Goal: Task Accomplishment & Management: Use online tool/utility

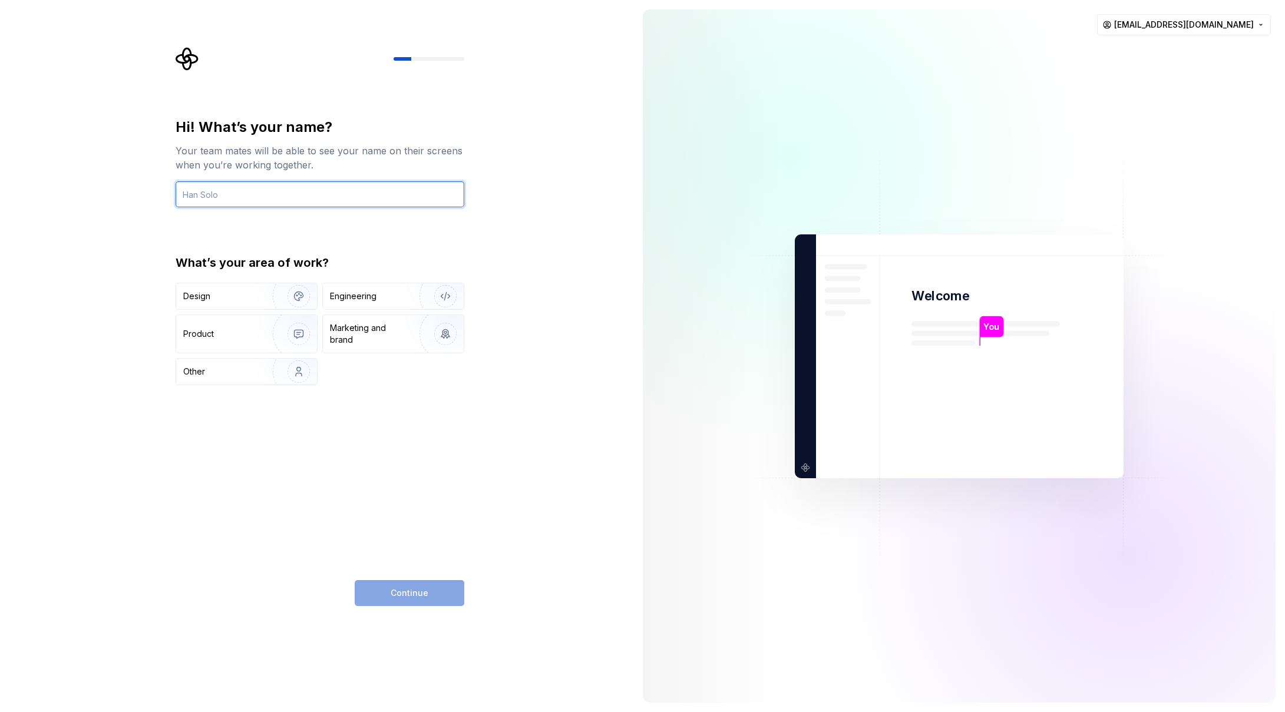
click at [280, 195] on input "text" at bounding box center [320, 194] width 289 height 26
type input "[PERSON_NAME]"
click at [265, 298] on img "button" at bounding box center [290, 296] width 75 height 79
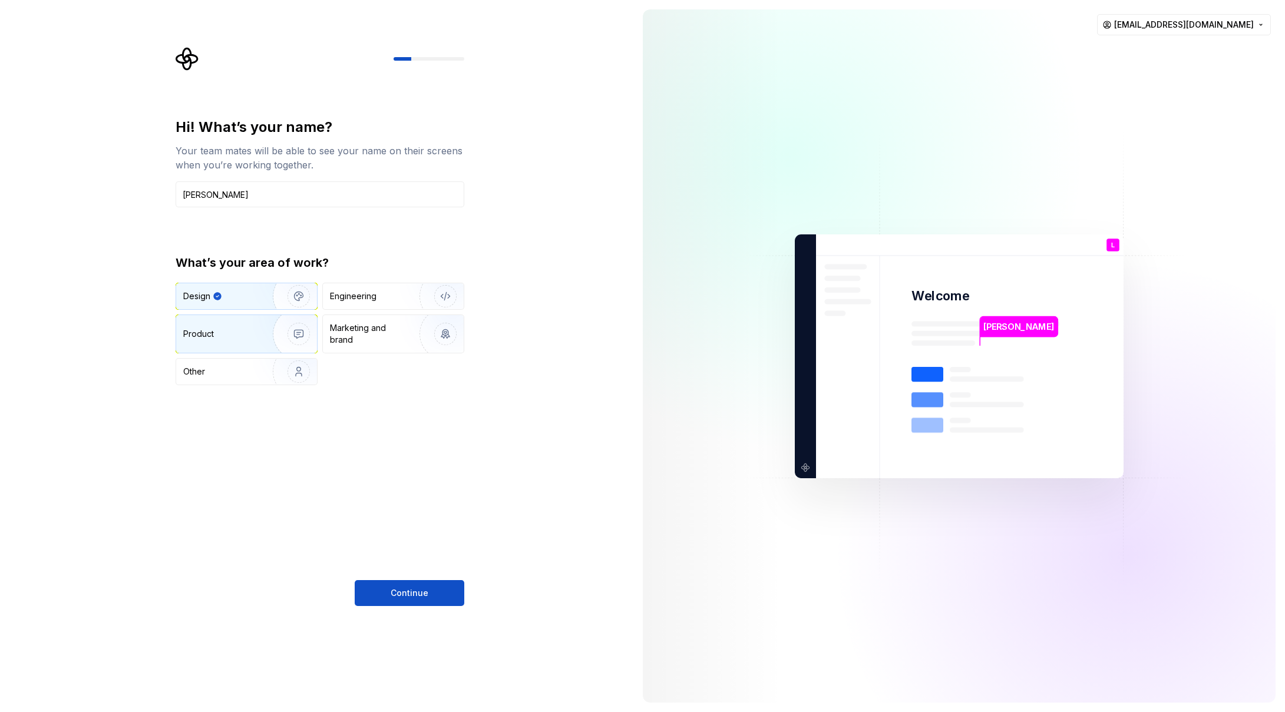
click at [278, 342] on img "button" at bounding box center [290, 334] width 75 height 79
click at [249, 301] on div "Design" at bounding box center [220, 296] width 74 height 12
click at [405, 597] on span "Continue" at bounding box center [410, 593] width 38 height 12
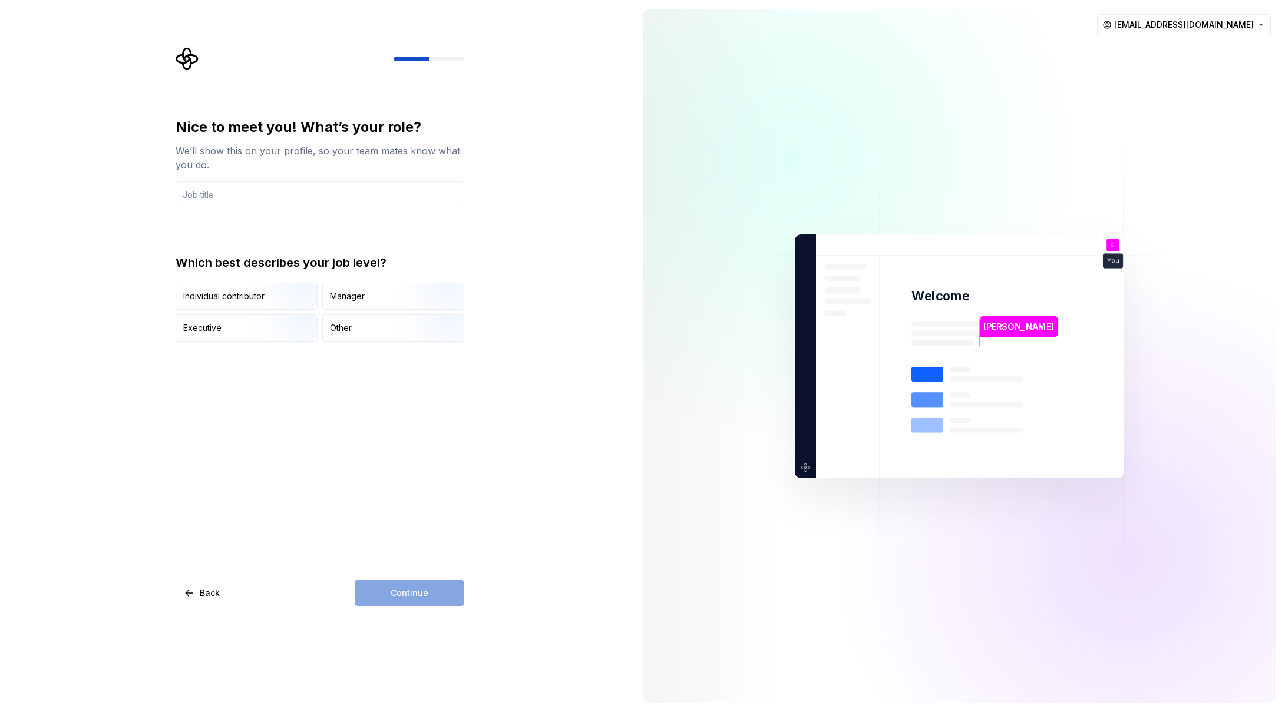
type input "Lead Product Designer"
click at [530, 275] on div "Nice to meet you! What’s your role? We’ll show this on your profile, so your te…" at bounding box center [316, 356] width 633 height 712
click at [237, 297] on div "Individual contributor" at bounding box center [223, 296] width 81 height 12
click at [402, 597] on span "Continue" at bounding box center [410, 593] width 38 height 12
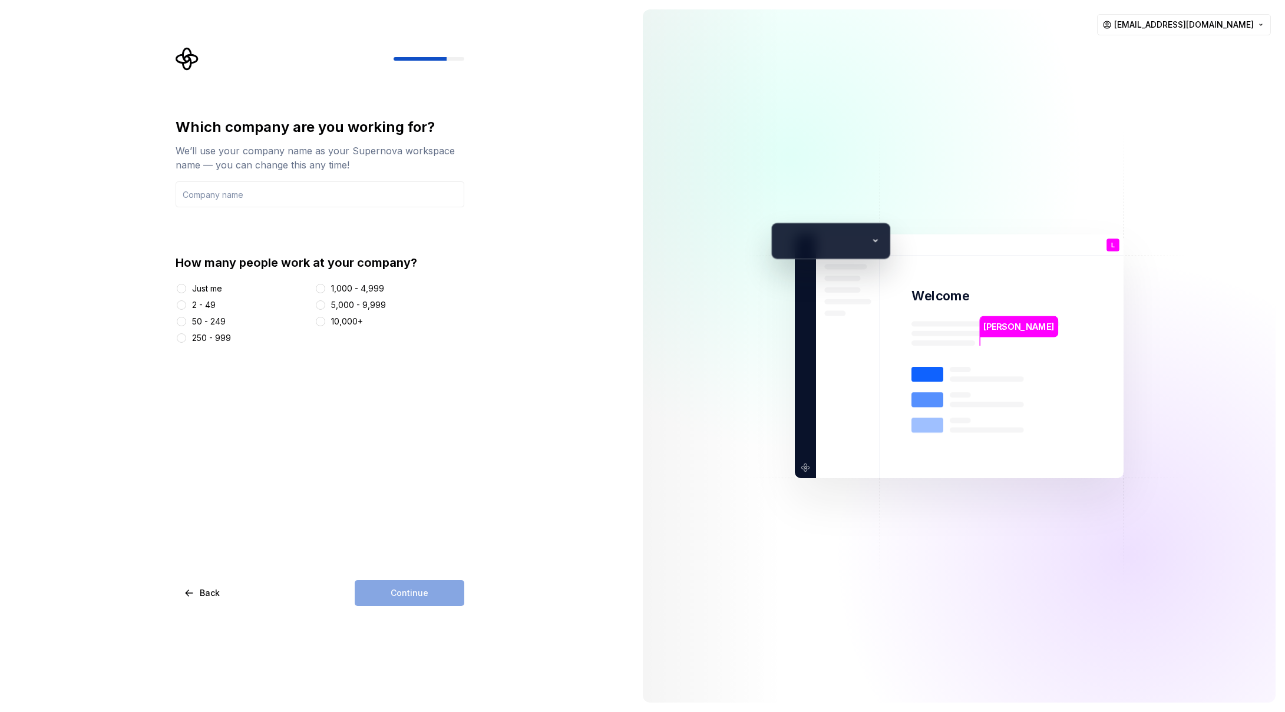
type input "GLOBALGIVING"
click at [220, 323] on div "50 - 249" at bounding box center [209, 322] width 34 height 12
click at [186, 323] on button "50 - 249" at bounding box center [181, 321] width 9 height 9
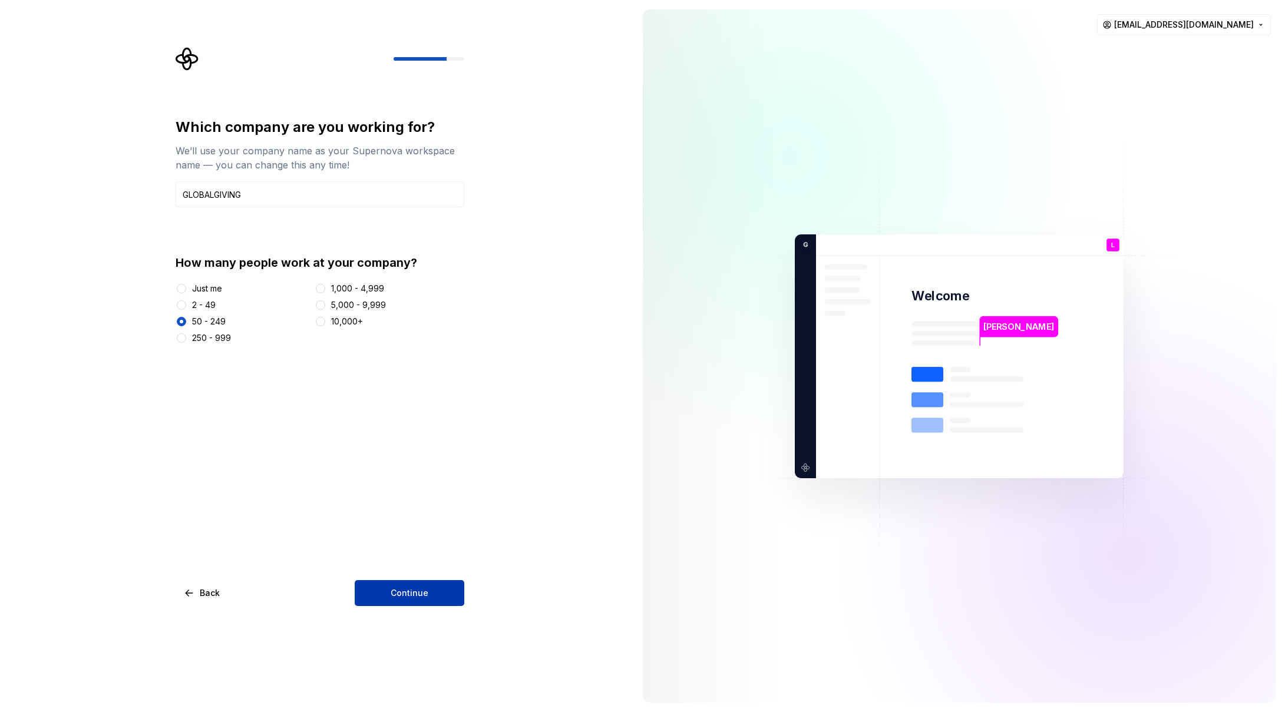
click at [421, 597] on span "Continue" at bounding box center [410, 593] width 38 height 12
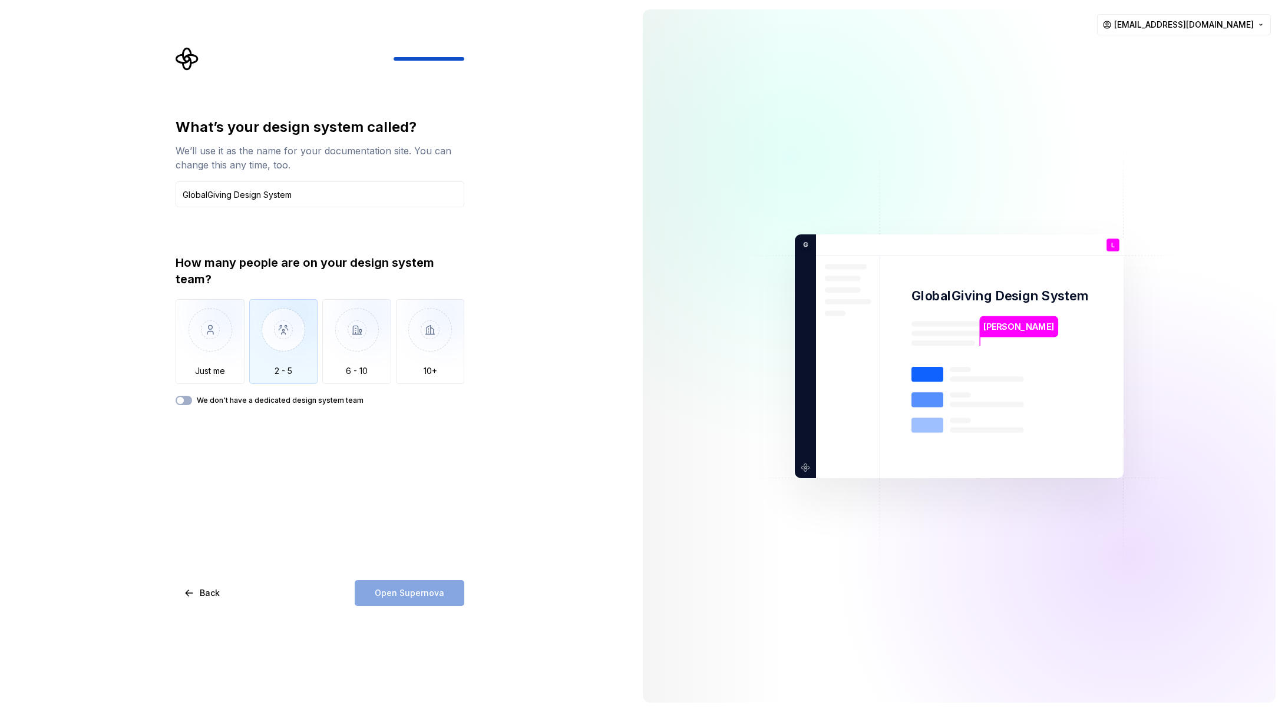
type input "GlobalGiving Design System"
click at [284, 342] on img "button" at bounding box center [283, 338] width 69 height 79
click at [393, 593] on span "Open Supernova" at bounding box center [410, 593] width 70 height 12
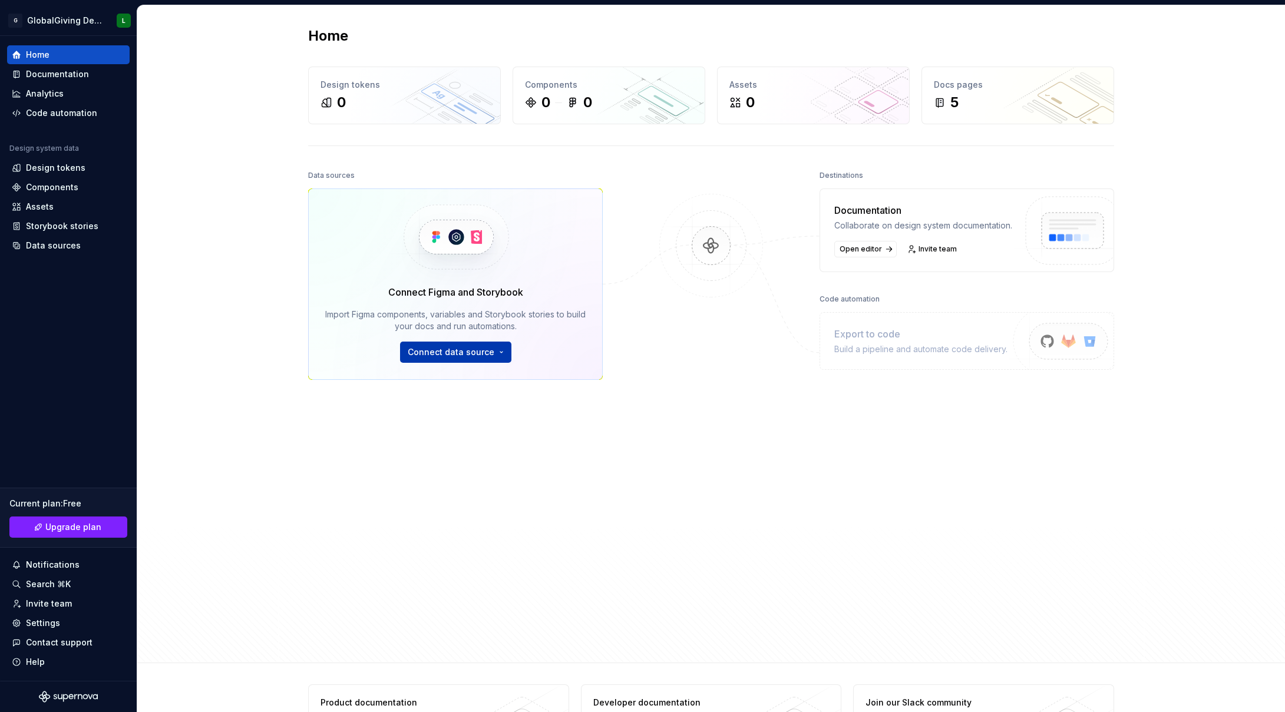
click at [456, 357] on html "G GlobalGiving Design System L Home Documentation Analytics Code automation Des…" at bounding box center [642, 356] width 1285 height 712
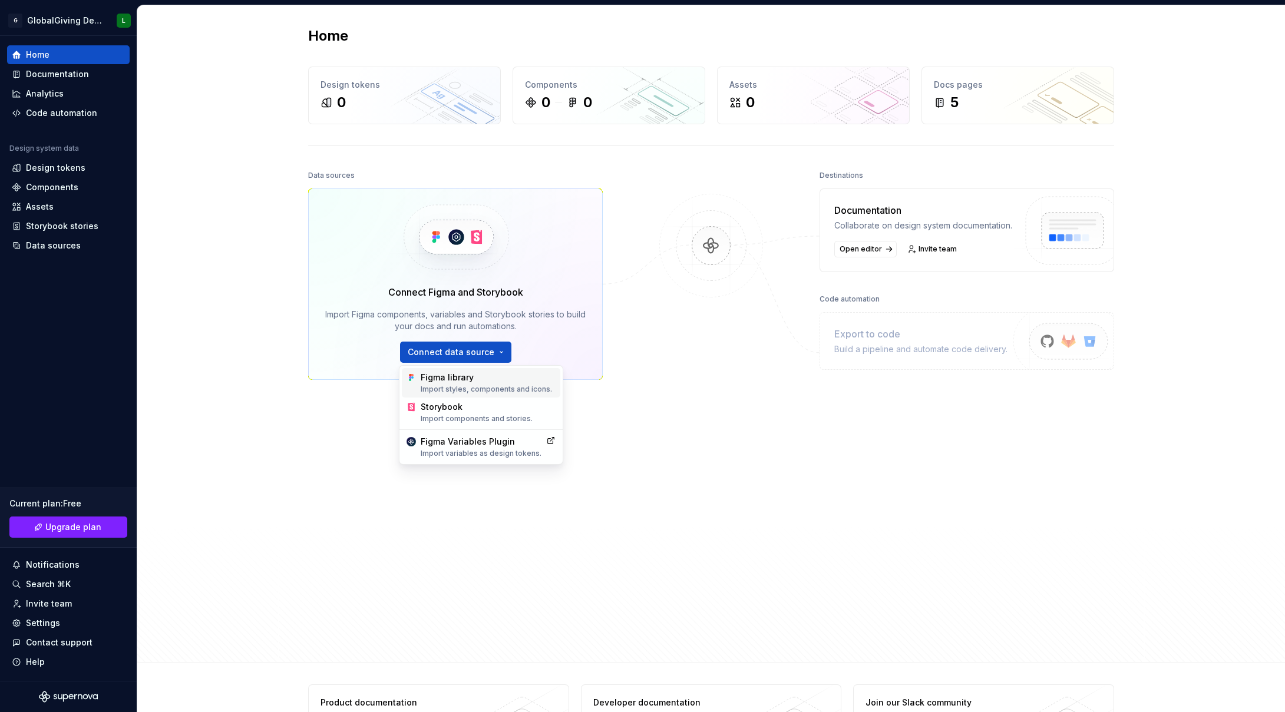
click at [471, 382] on div "Figma library Import styles, components and icons." at bounding box center [488, 383] width 135 height 22
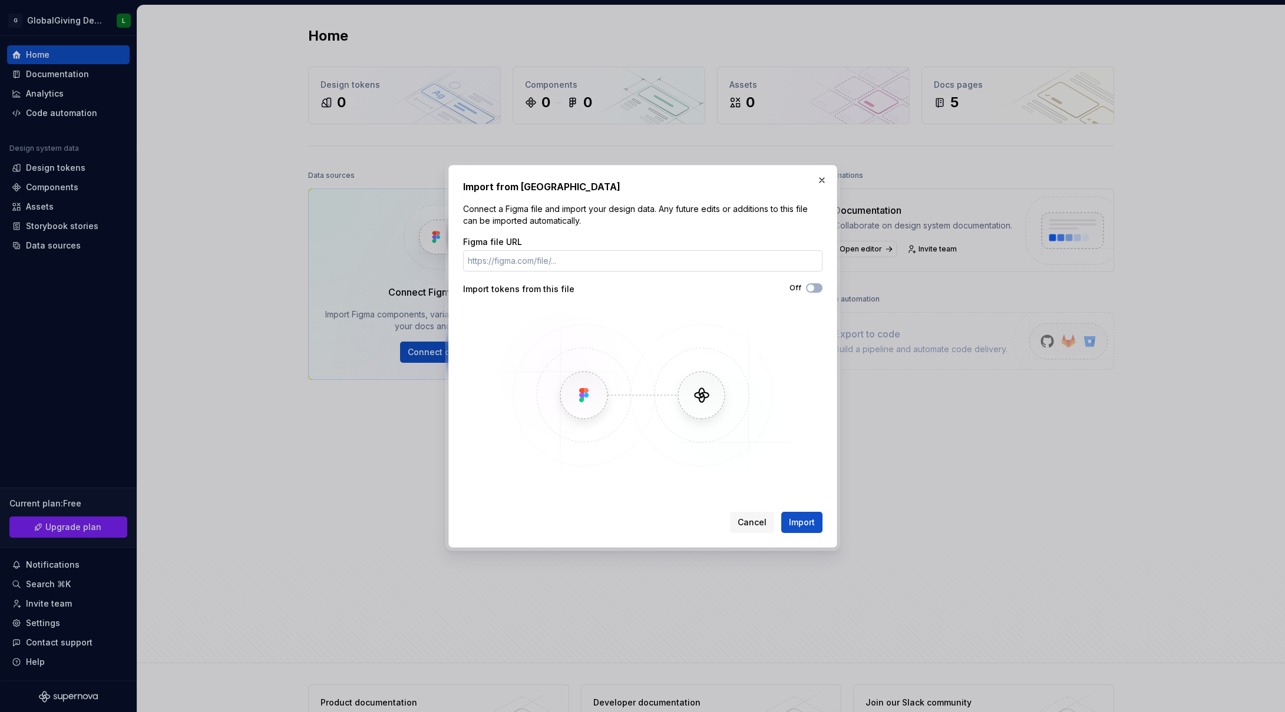
click at [544, 262] on input "Figma file URL" at bounding box center [642, 260] width 359 height 21
click at [567, 262] on input "Figma file URL" at bounding box center [642, 260] width 359 height 21
paste input "[URL][DOMAIN_NAME]"
type input "[URL][DOMAIN_NAME]"
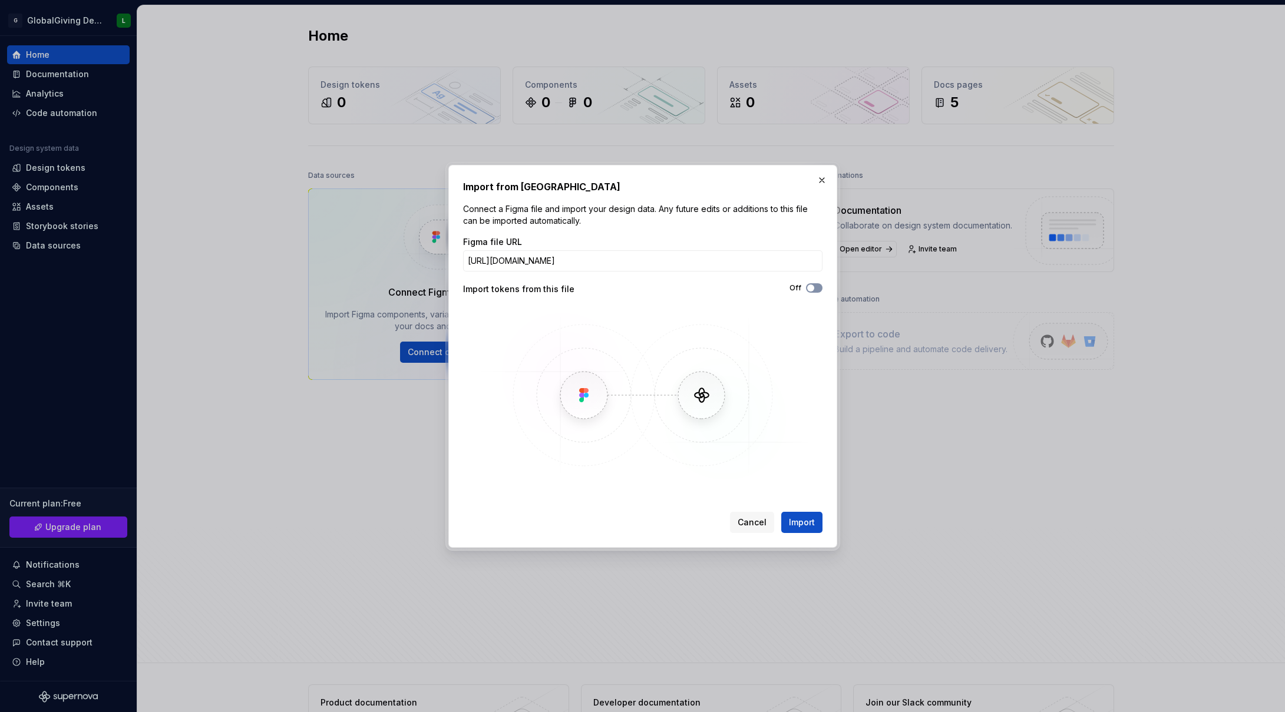
click at [820, 289] on button "Off" at bounding box center [814, 287] width 16 height 9
click at [800, 518] on span "Import" at bounding box center [802, 523] width 26 height 12
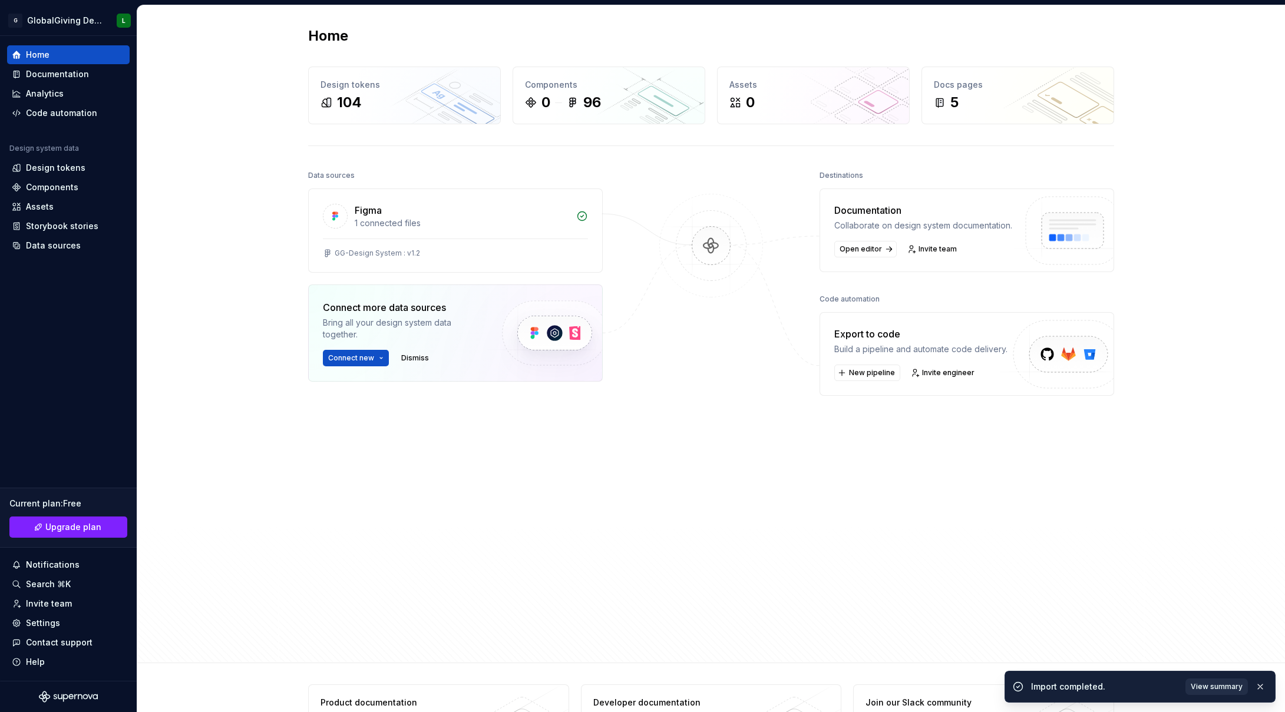
click at [1215, 689] on span "View summary" at bounding box center [1216, 686] width 52 height 9
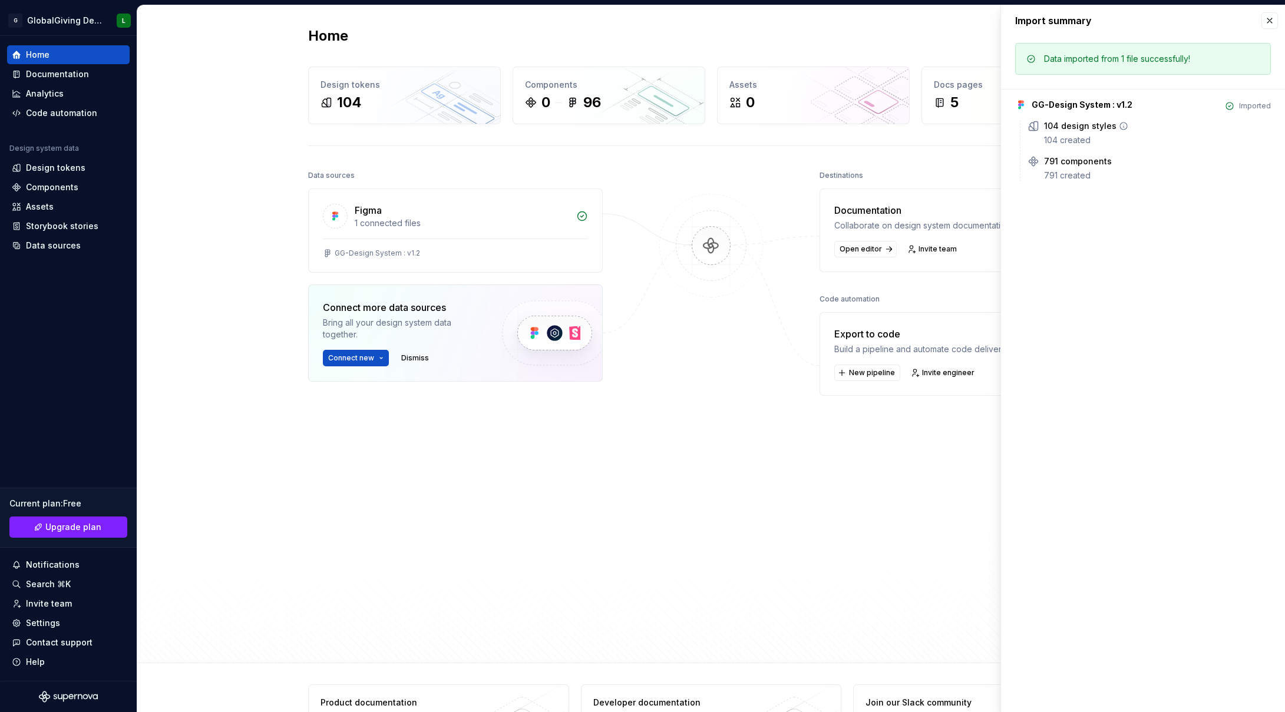
click at [1083, 132] on div "104 design styles 104 created" at bounding box center [1157, 133] width 227 height 26
click at [1271, 22] on button "button" at bounding box center [1269, 20] width 16 height 16
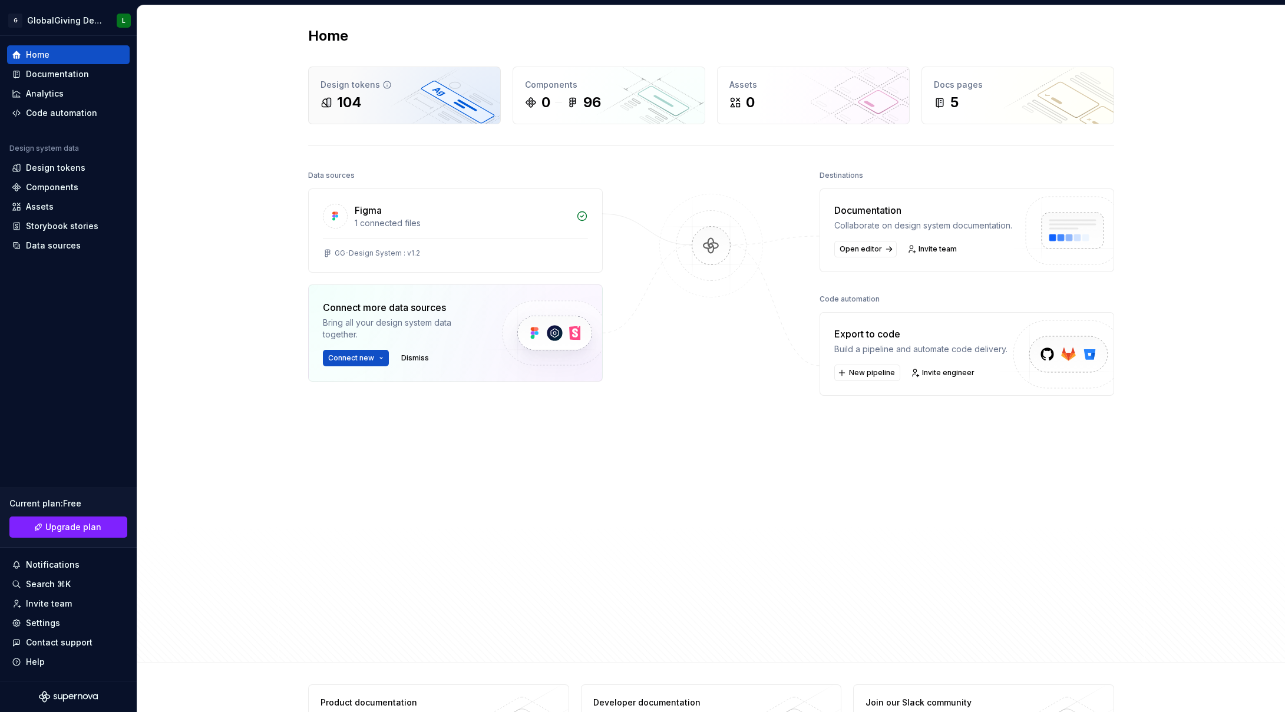
click at [372, 94] on div "104" at bounding box center [404, 102] width 168 height 19
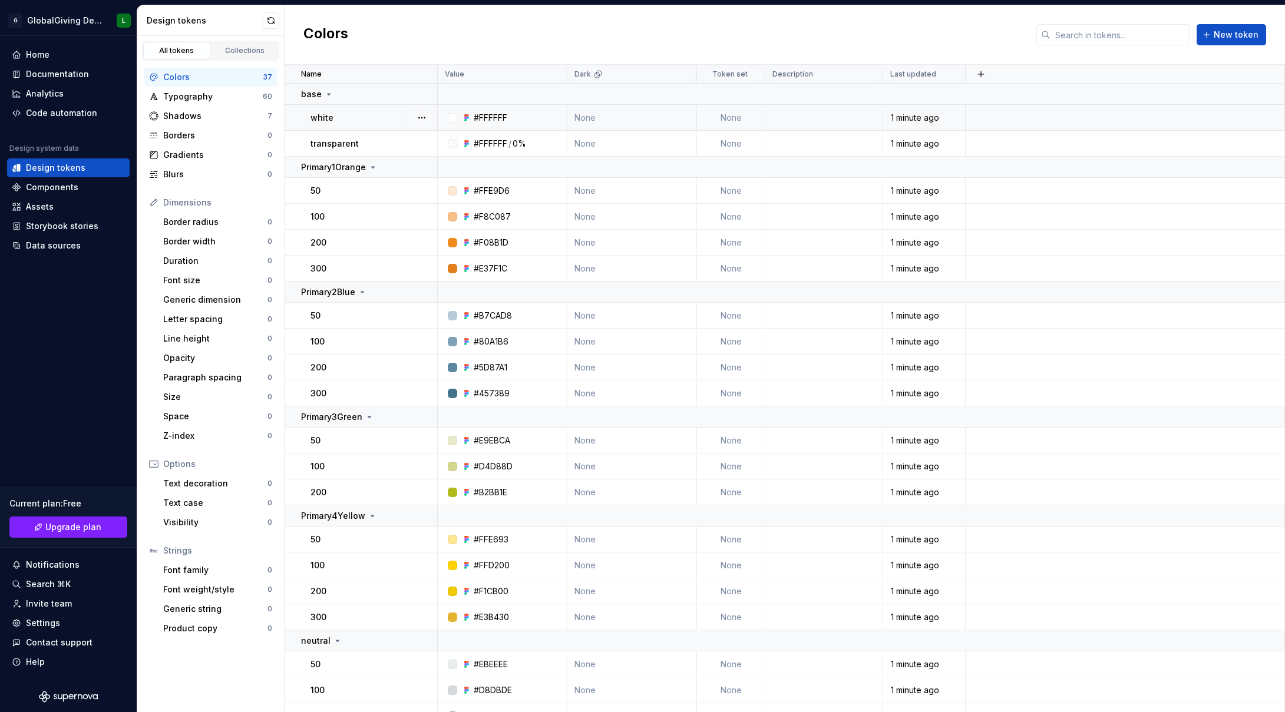
click at [824, 115] on td at bounding box center [824, 118] width 118 height 26
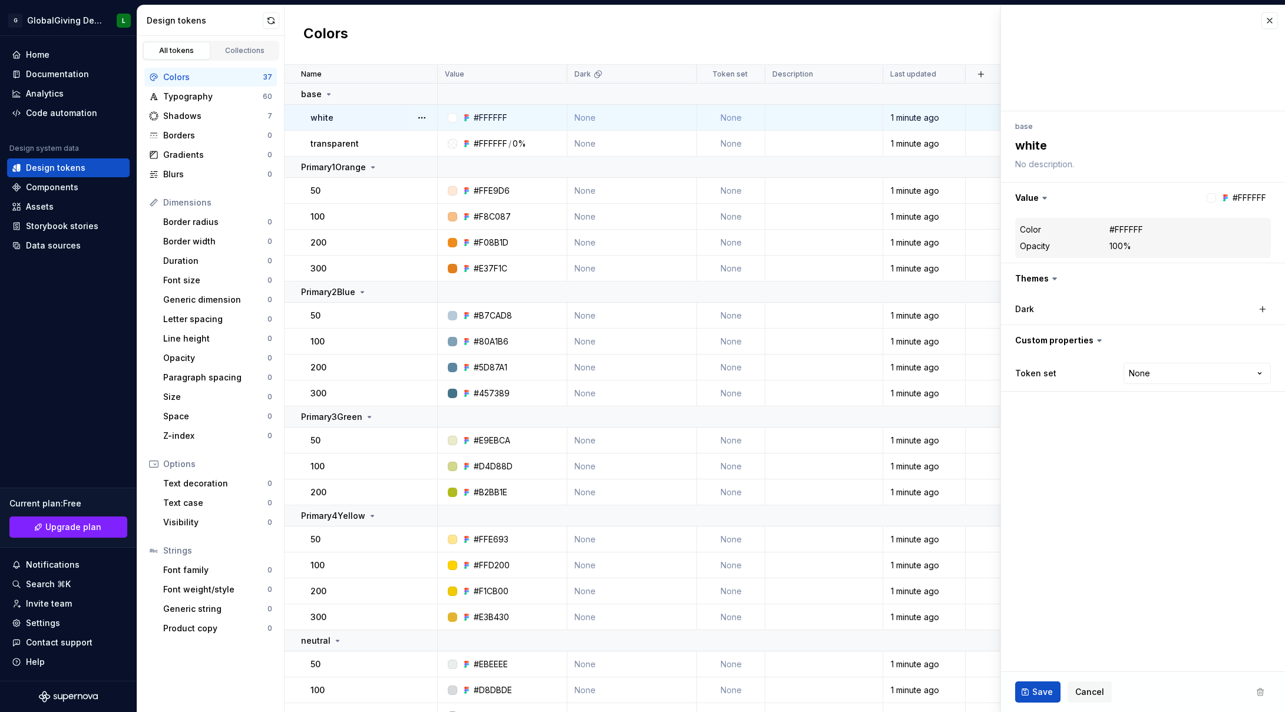
click at [824, 115] on td at bounding box center [824, 118] width 118 height 26
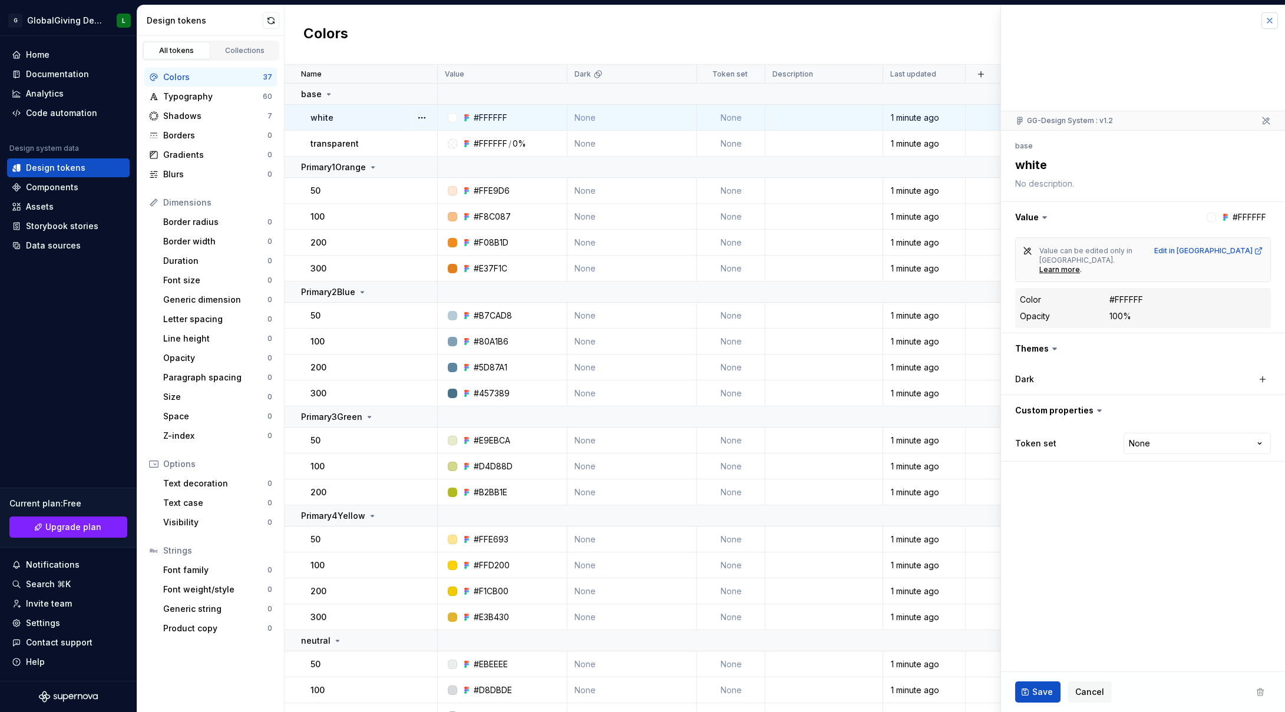
click at [1273, 16] on button "button" at bounding box center [1269, 20] width 16 height 16
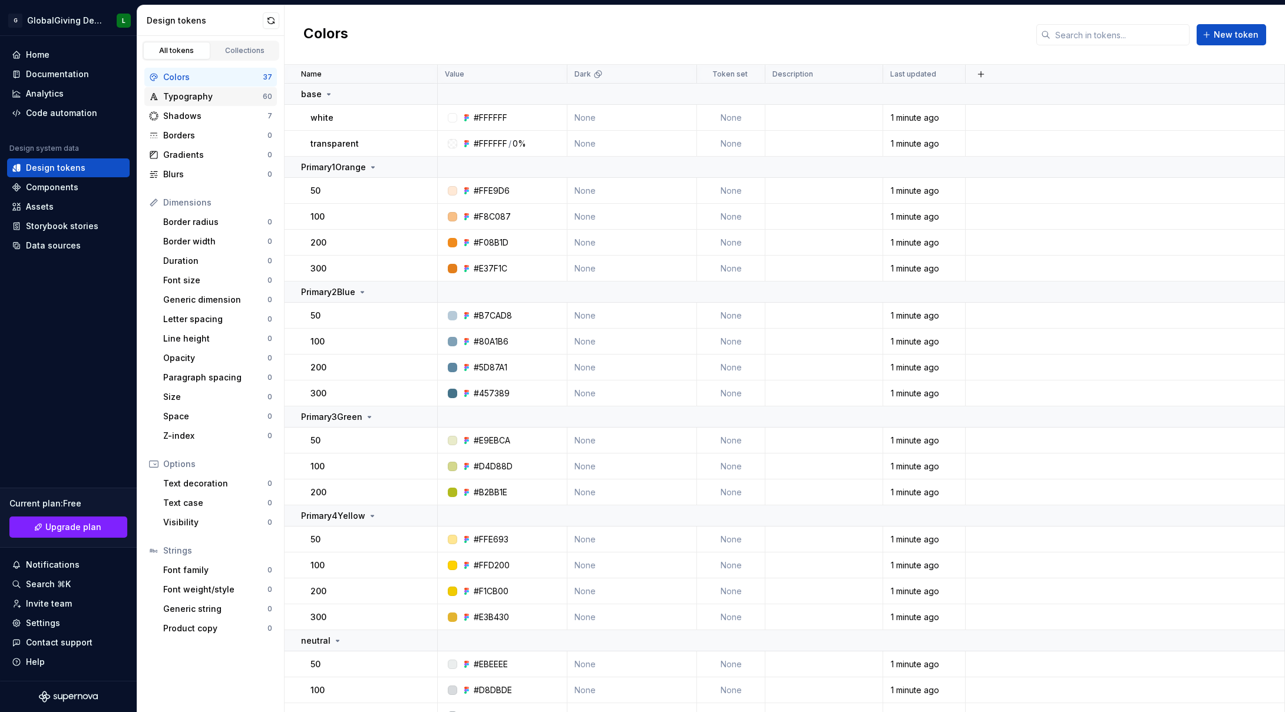
click at [190, 100] on div "Typography" at bounding box center [213, 97] width 100 height 12
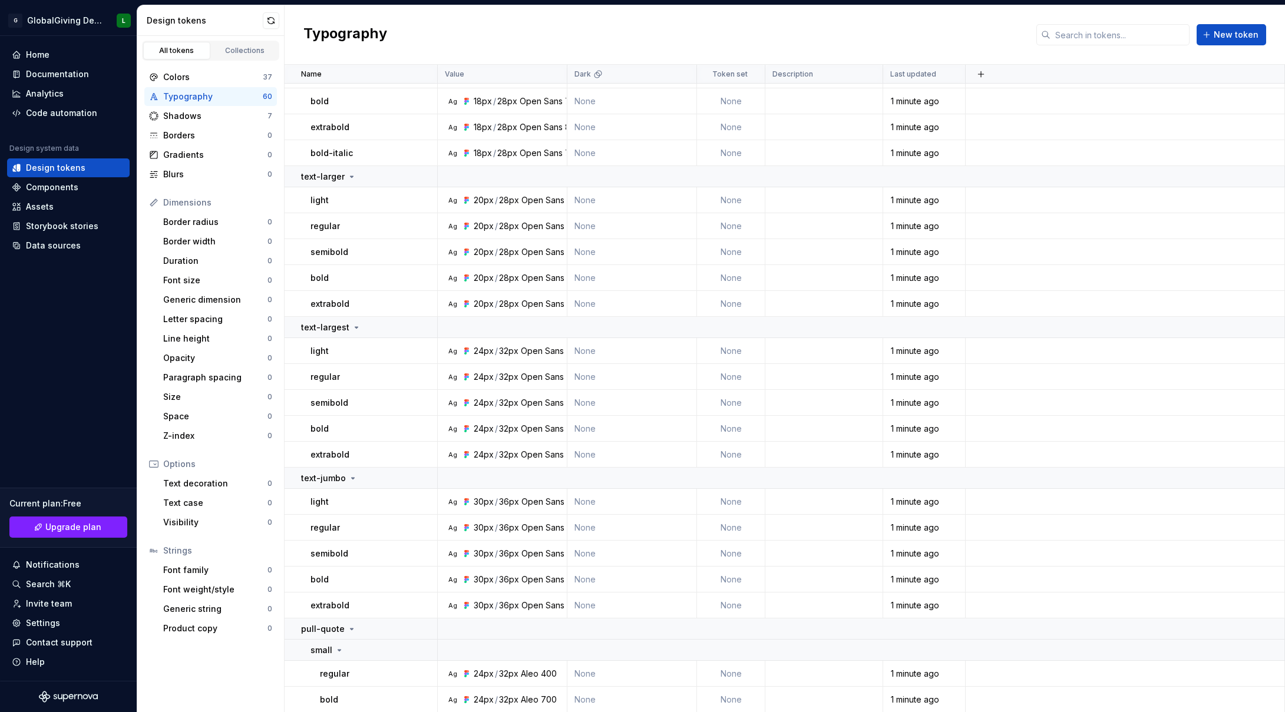
scroll to position [1202, 0]
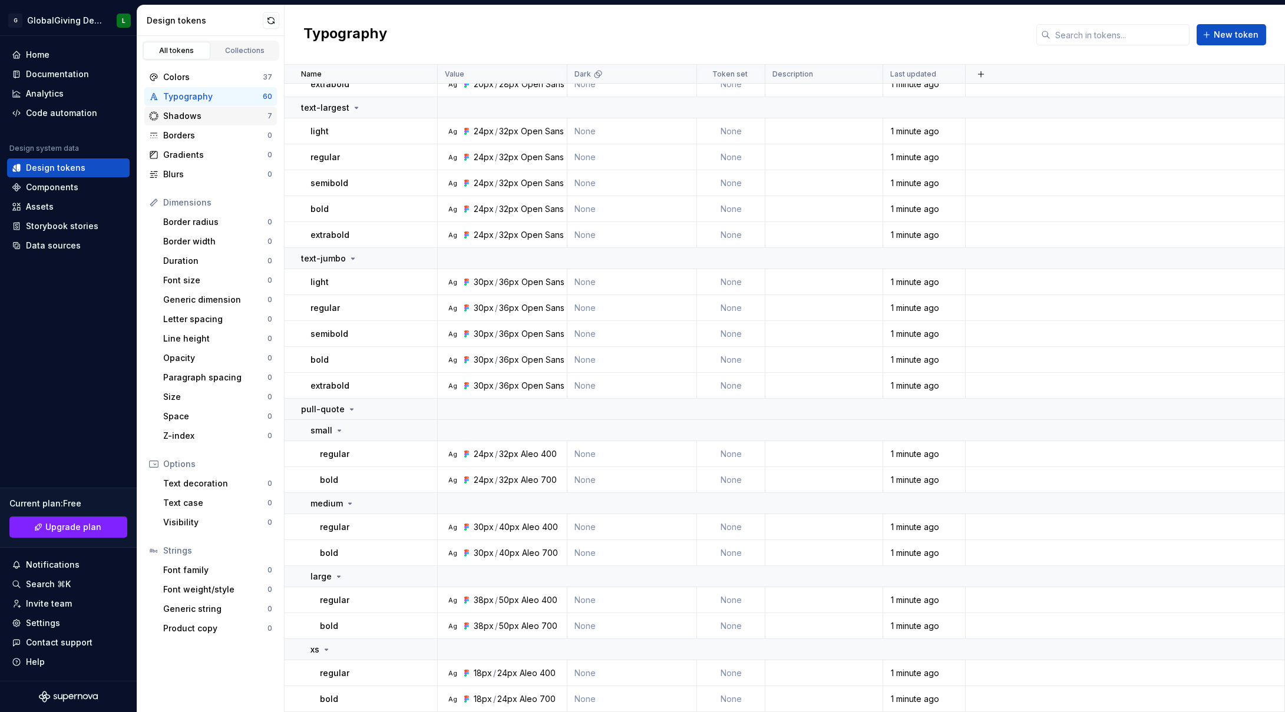
click at [197, 114] on div "Shadows" at bounding box center [215, 116] width 104 height 12
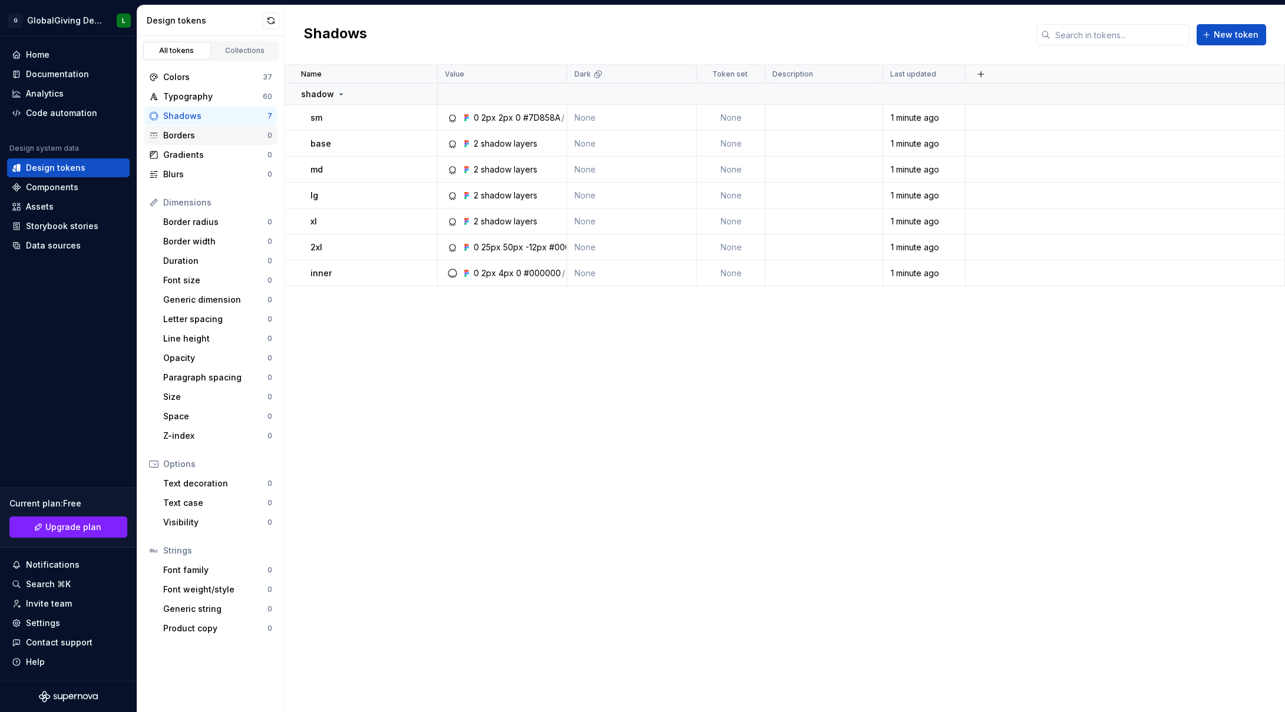
click at [193, 139] on div "Borders" at bounding box center [215, 136] width 104 height 12
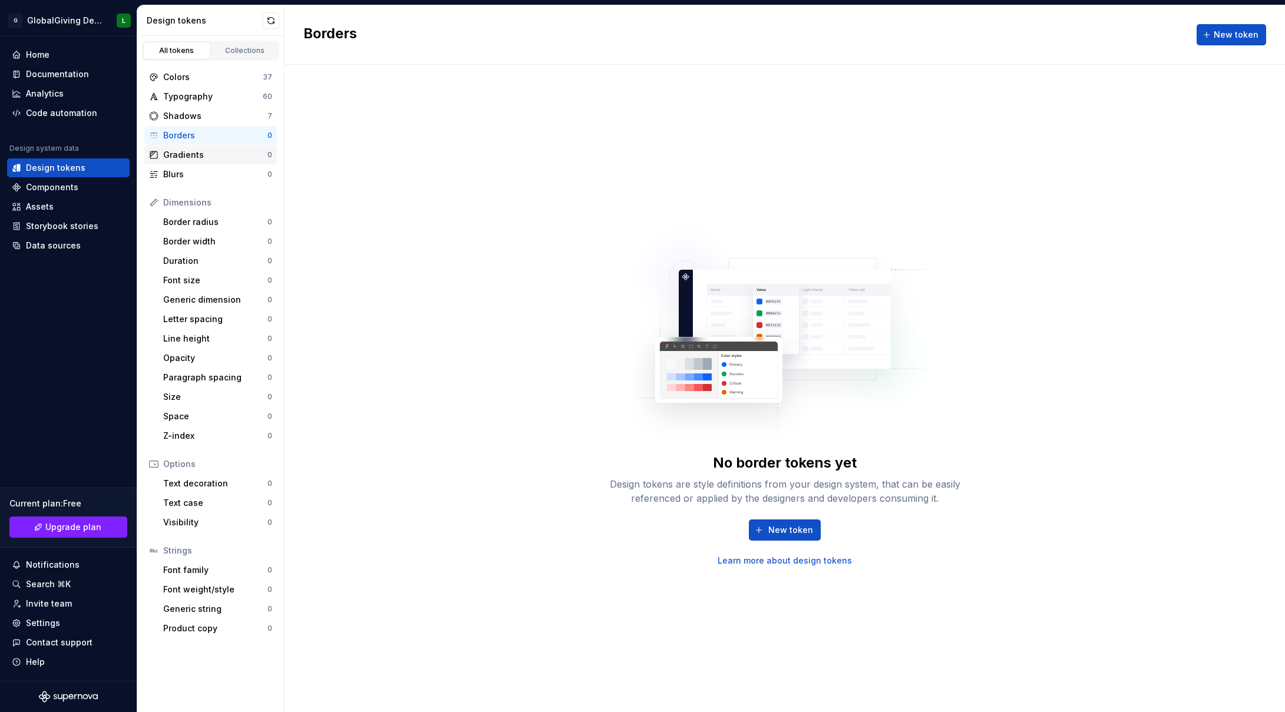
click at [201, 155] on div "Gradients" at bounding box center [215, 155] width 104 height 12
click at [201, 176] on div "Blurs" at bounding box center [215, 174] width 104 height 12
click at [206, 227] on div "Border radius" at bounding box center [215, 222] width 104 height 12
click at [249, 51] on div "Collections" at bounding box center [245, 50] width 59 height 9
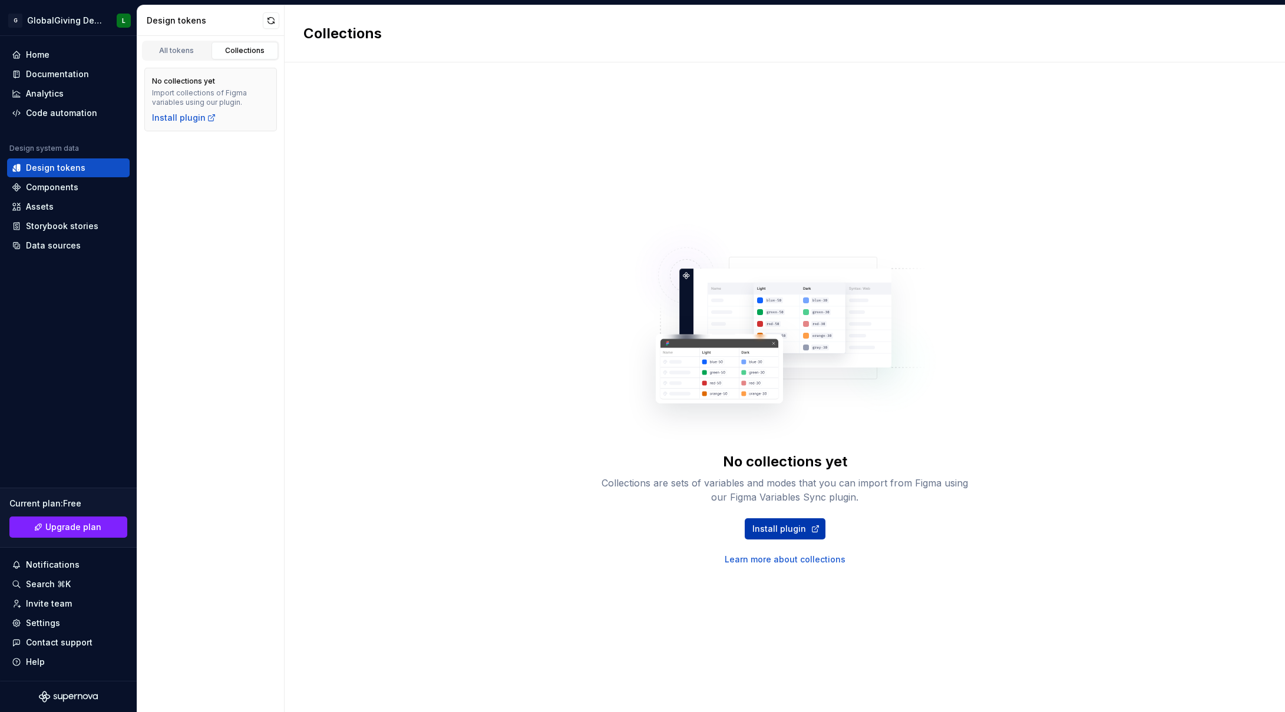
click at [783, 532] on span "Install plugin" at bounding box center [779, 529] width 54 height 12
click at [807, 530] on link "Install plugin" at bounding box center [785, 528] width 81 height 21
click at [42, 52] on div "Home" at bounding box center [38, 55] width 24 height 12
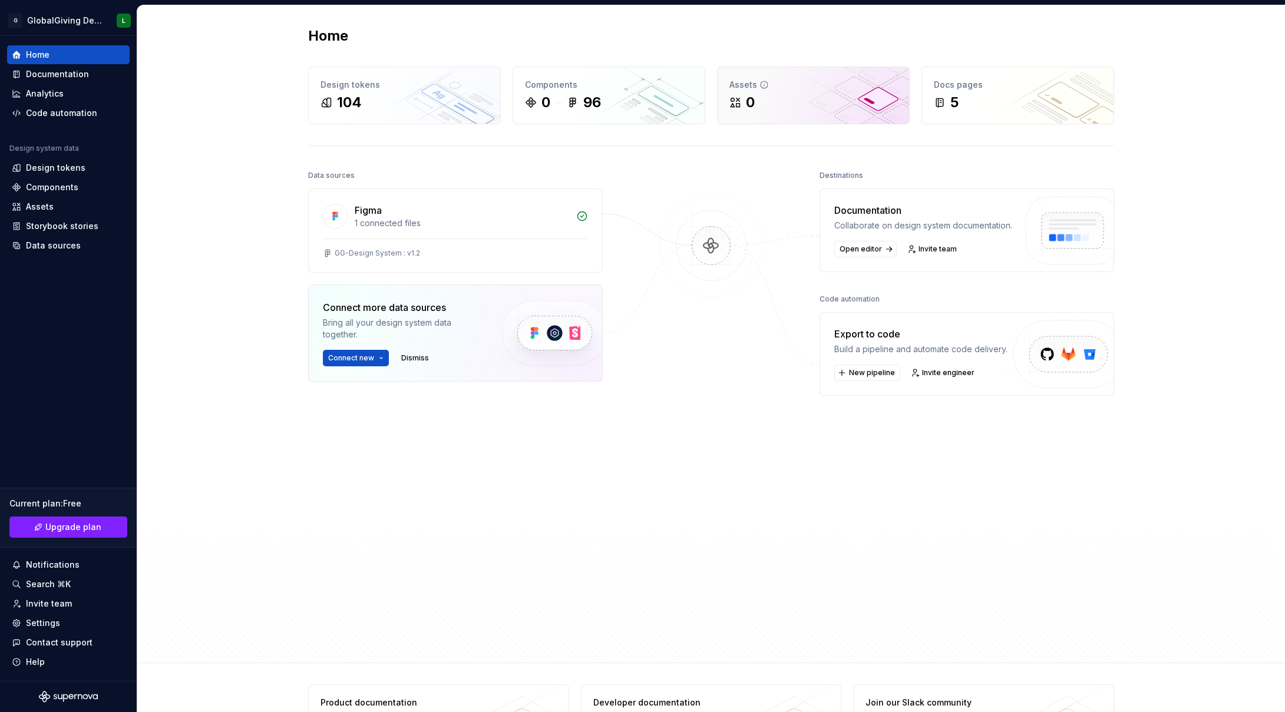
click at [772, 105] on div "0" at bounding box center [813, 102] width 168 height 19
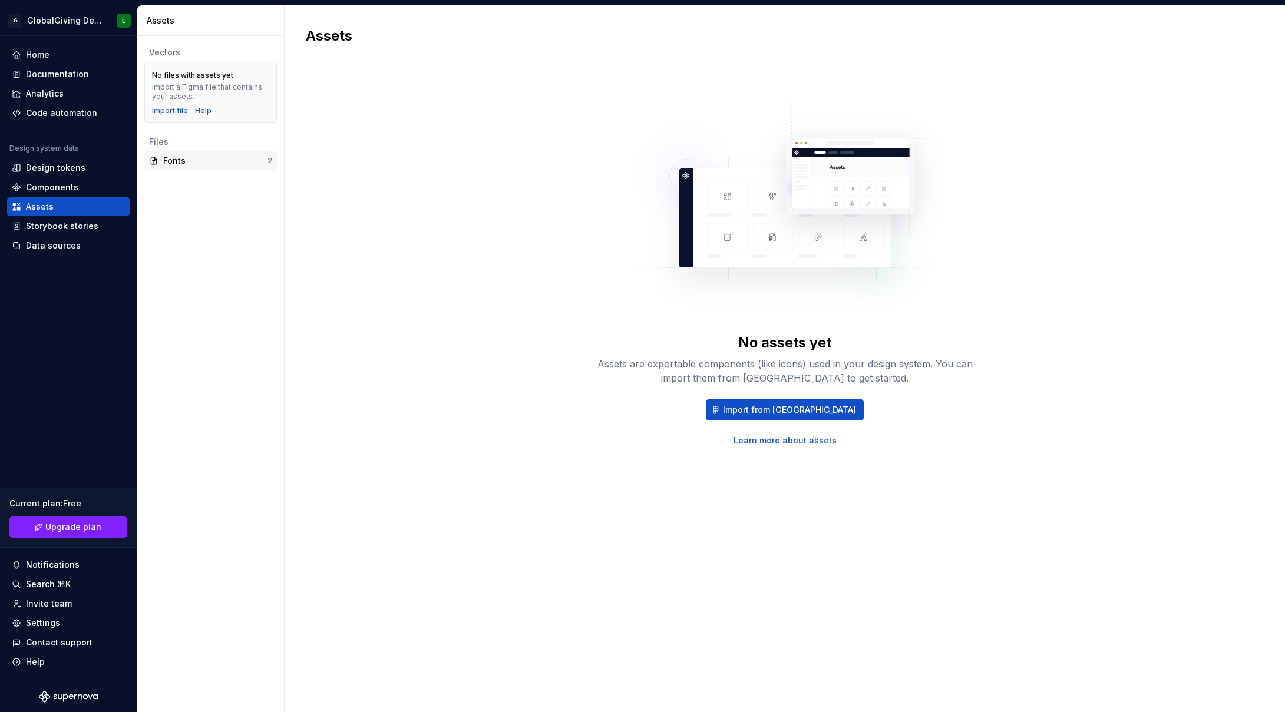
click at [178, 166] on div "Fonts" at bounding box center [215, 161] width 104 height 12
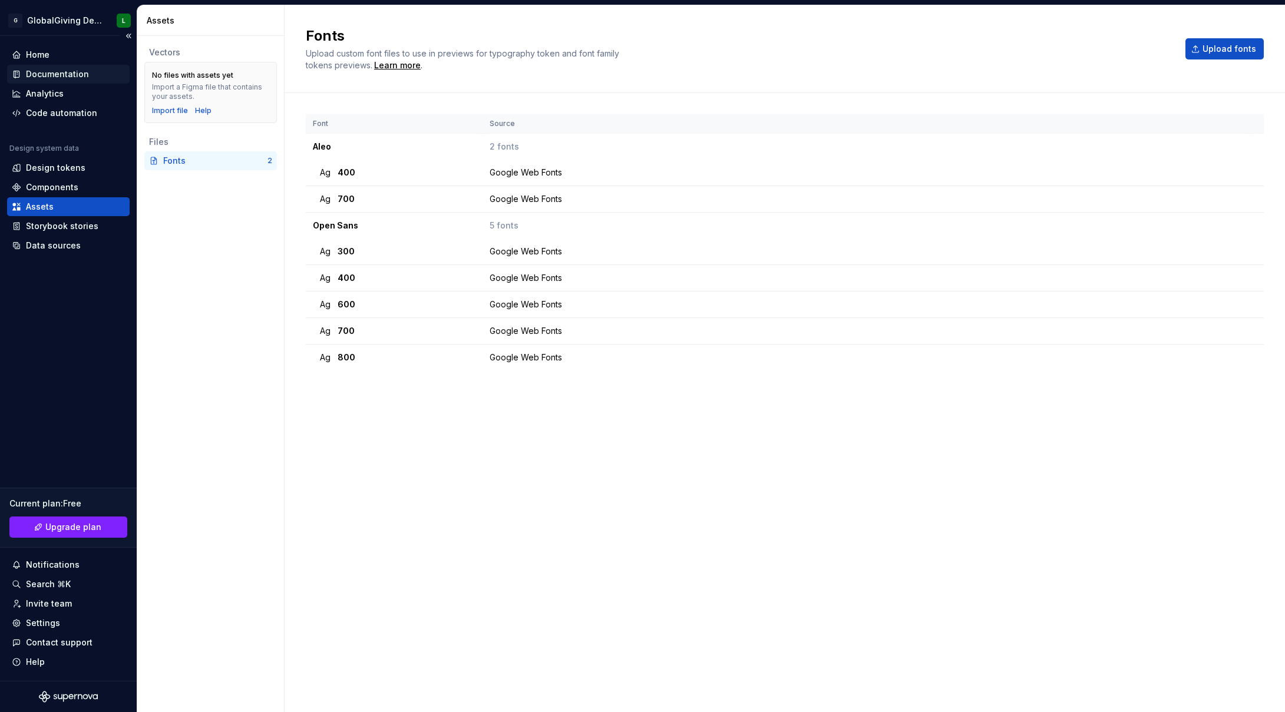
click at [50, 74] on div "Documentation" at bounding box center [57, 74] width 63 height 12
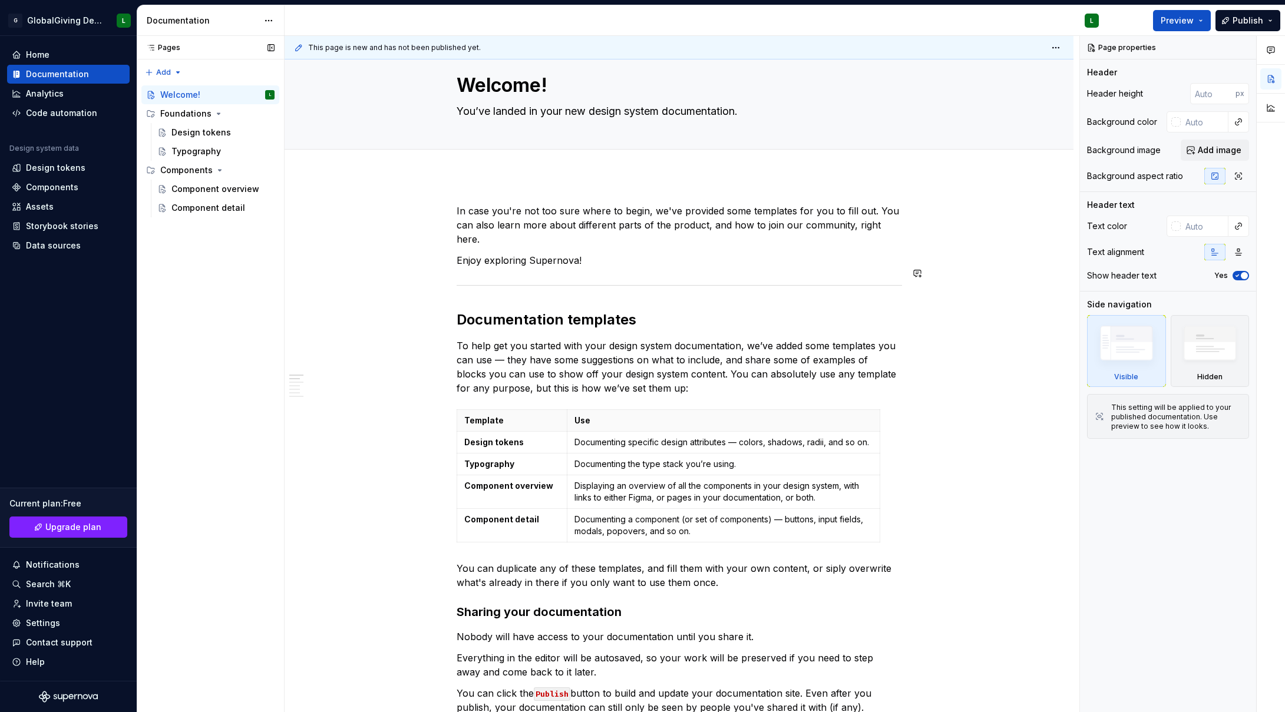
scroll to position [35, 0]
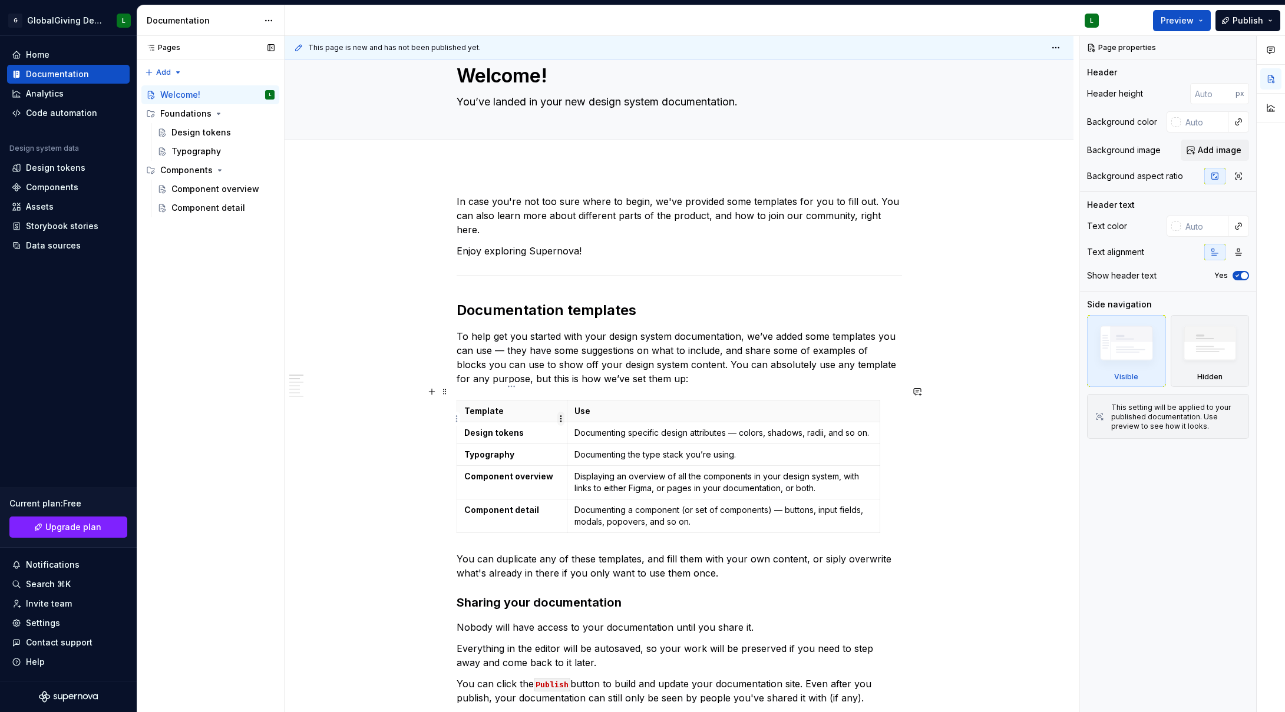
click at [560, 420] on html "G GlobalGiving Design System L Home Documentation Analytics Code automation Des…" at bounding box center [642, 356] width 1285 height 712
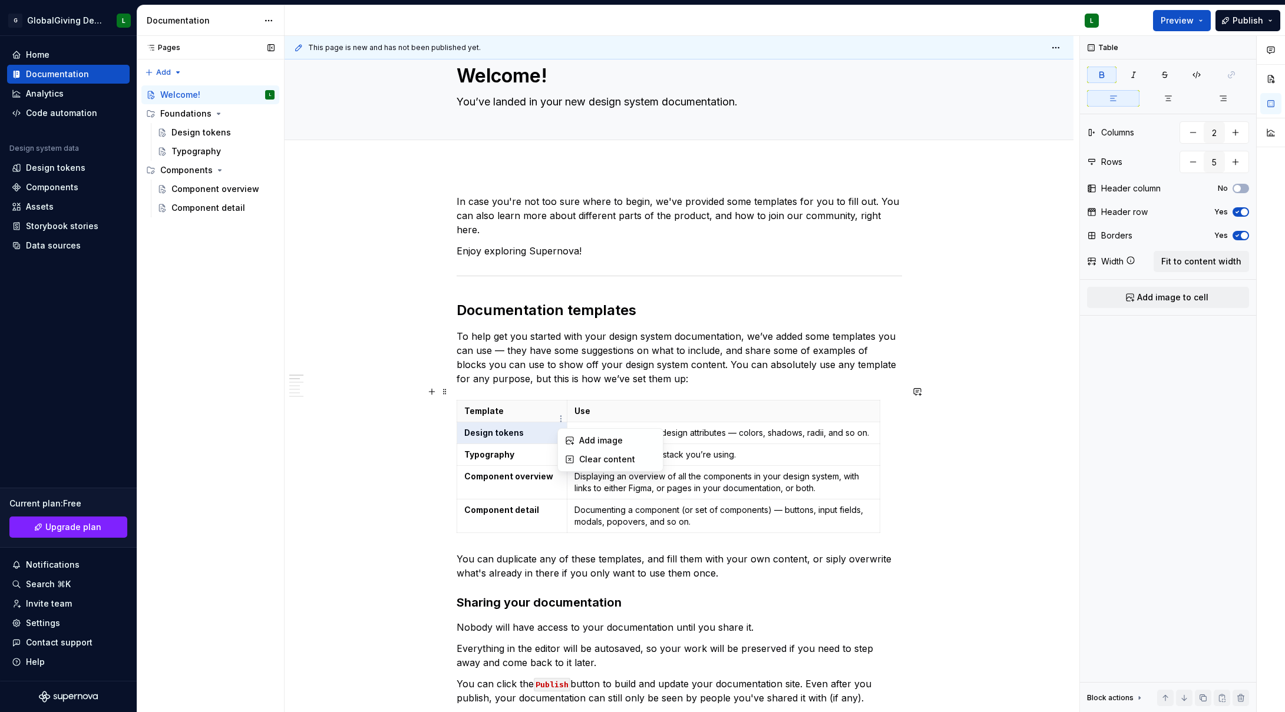
click at [954, 449] on html "G GlobalGiving Design System L Home Documentation Analytics Code automation Des…" at bounding box center [642, 356] width 1285 height 712
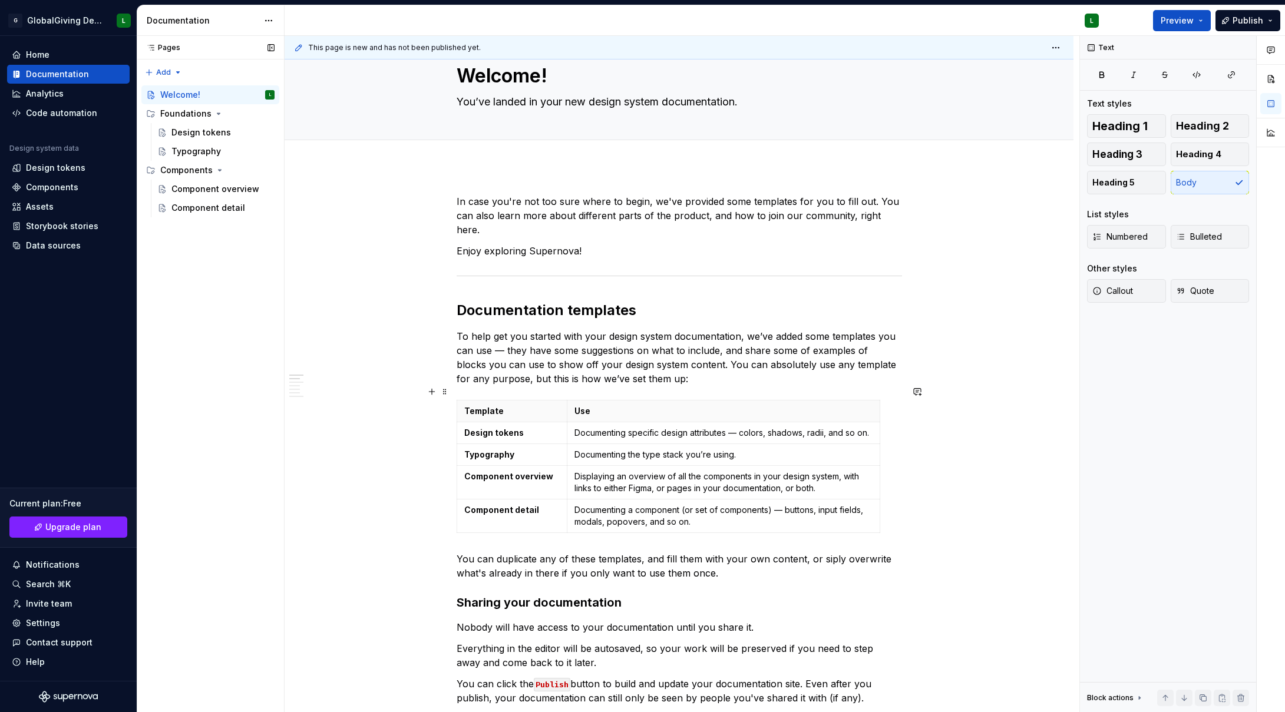
scroll to position [83, 0]
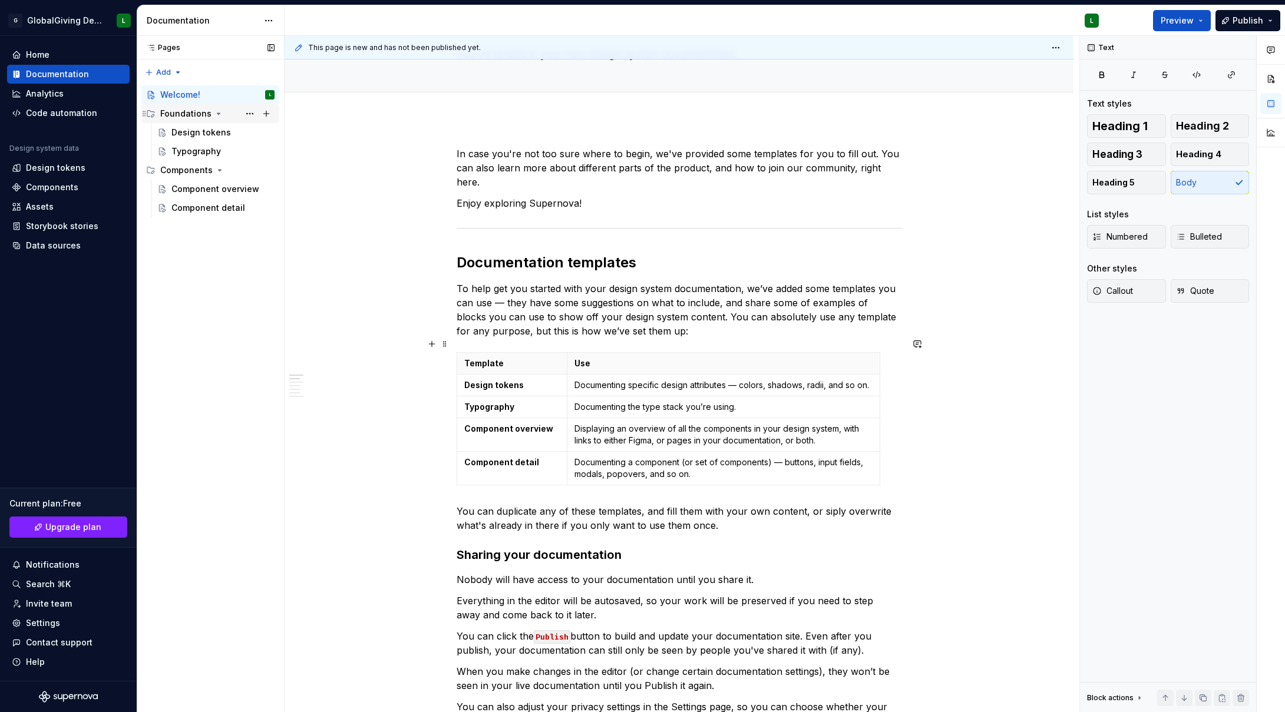
click at [189, 112] on div "Foundations" at bounding box center [185, 114] width 51 height 12
click at [194, 164] on div "Components" at bounding box center [186, 170] width 52 height 12
click at [183, 110] on div "Foundations" at bounding box center [185, 114] width 51 height 12
click at [211, 157] on div "Typography" at bounding box center [222, 151] width 103 height 12
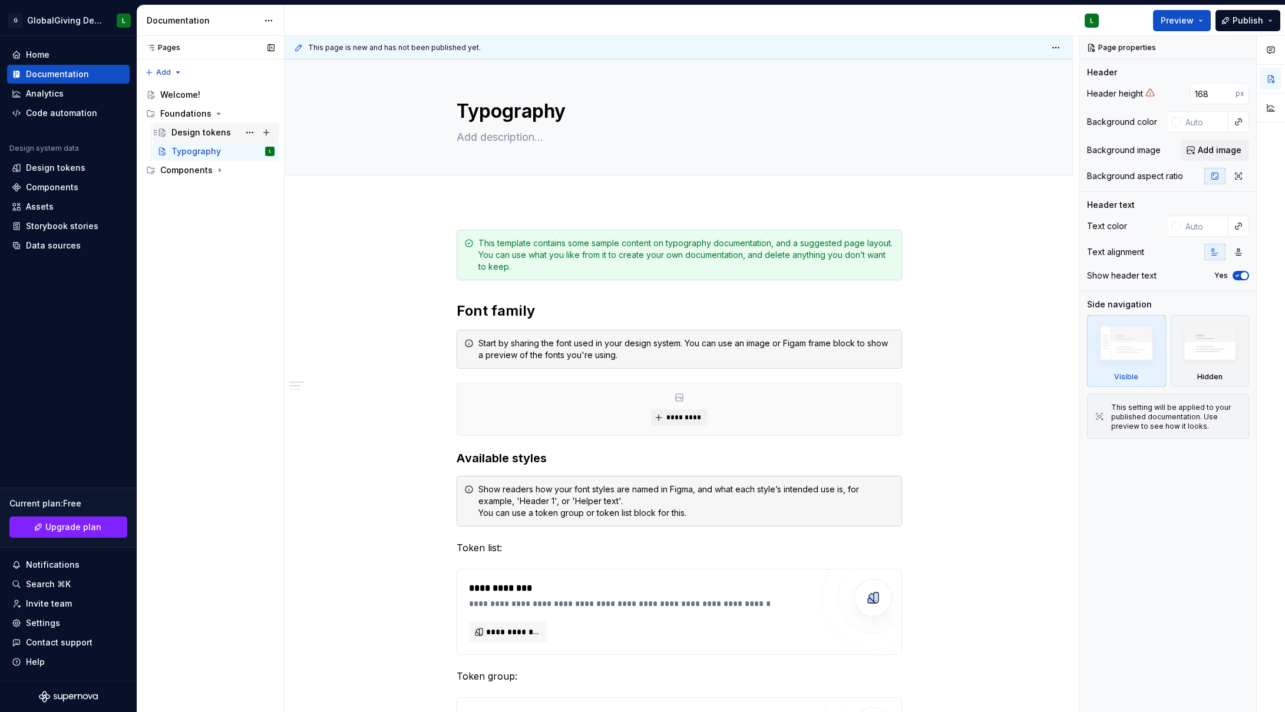
click at [192, 131] on div "Design tokens" at bounding box center [200, 133] width 59 height 12
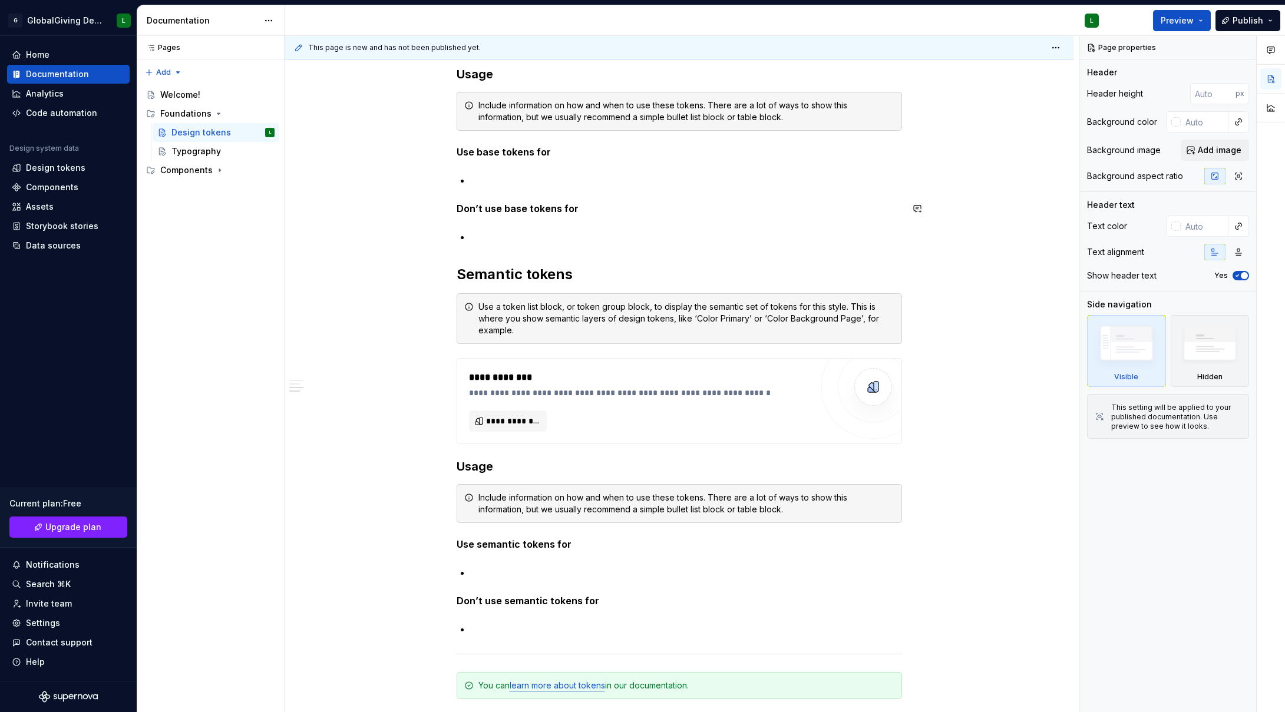
scroll to position [816, 0]
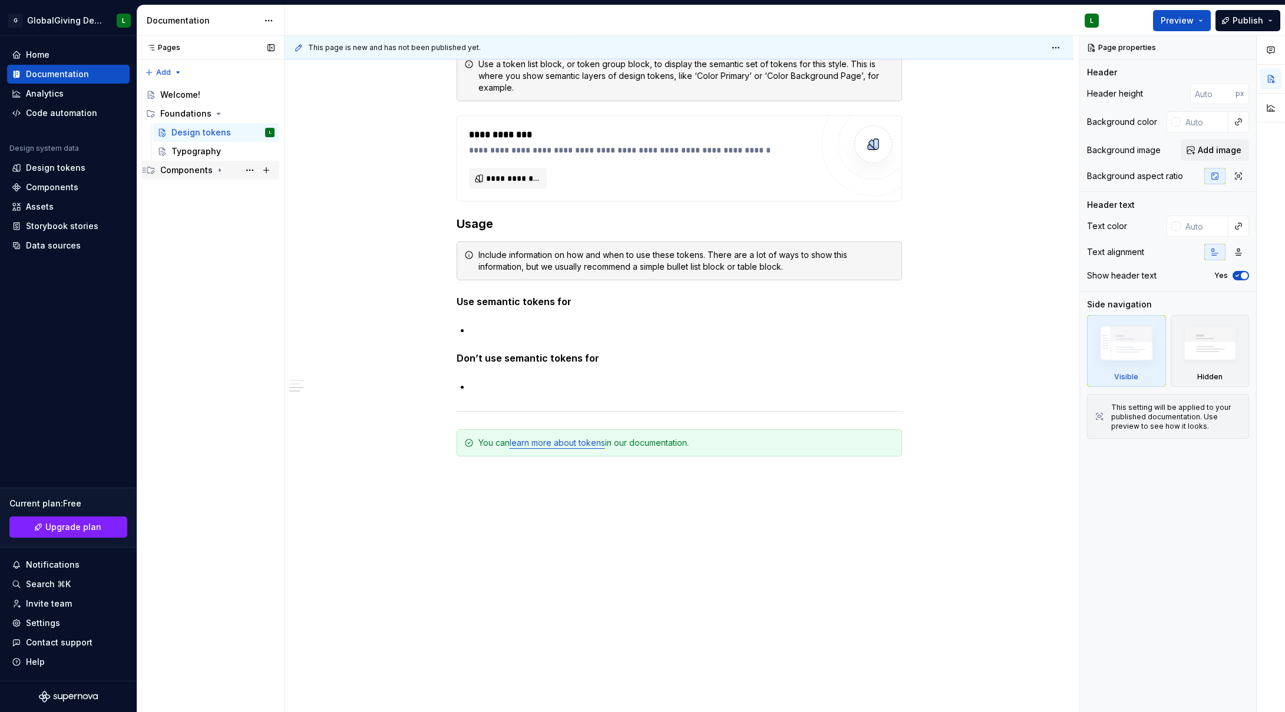
click at [206, 171] on div "Components" at bounding box center [186, 170] width 52 height 12
click at [211, 190] on div "Component overview" at bounding box center [205, 189] width 68 height 12
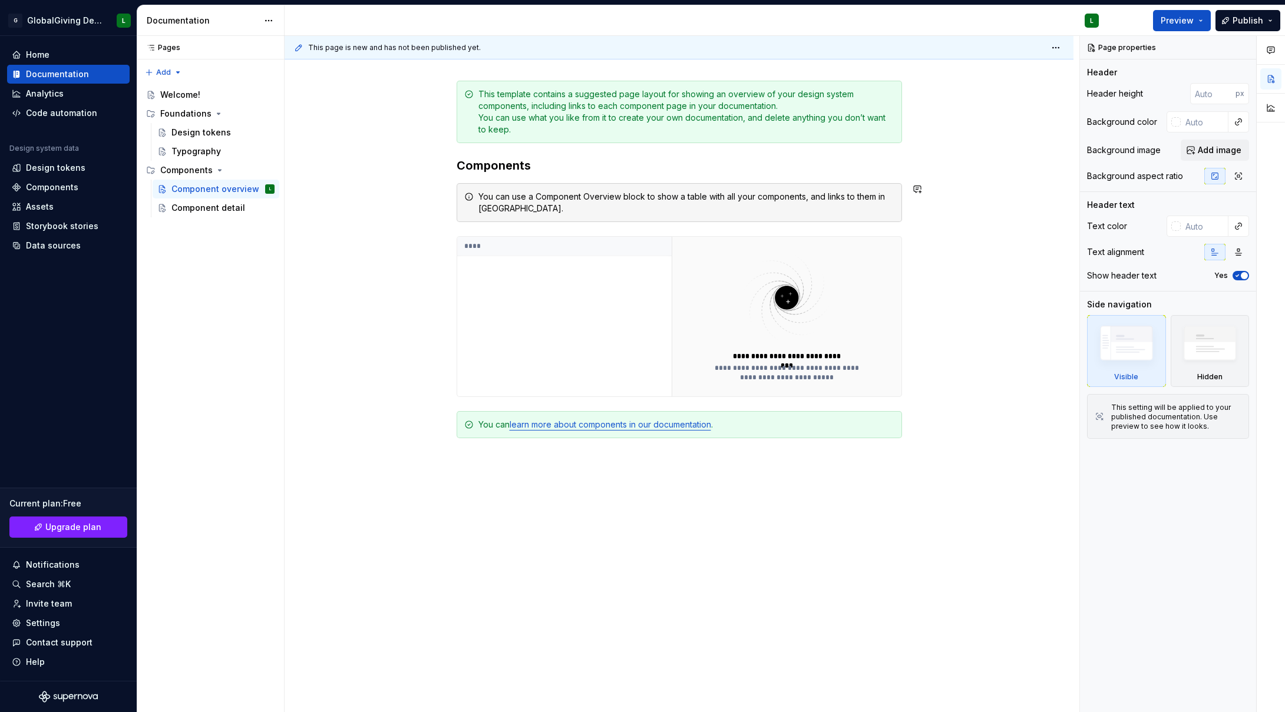
scroll to position [152, 0]
click at [219, 209] on div "Component detail" at bounding box center [205, 208] width 68 height 12
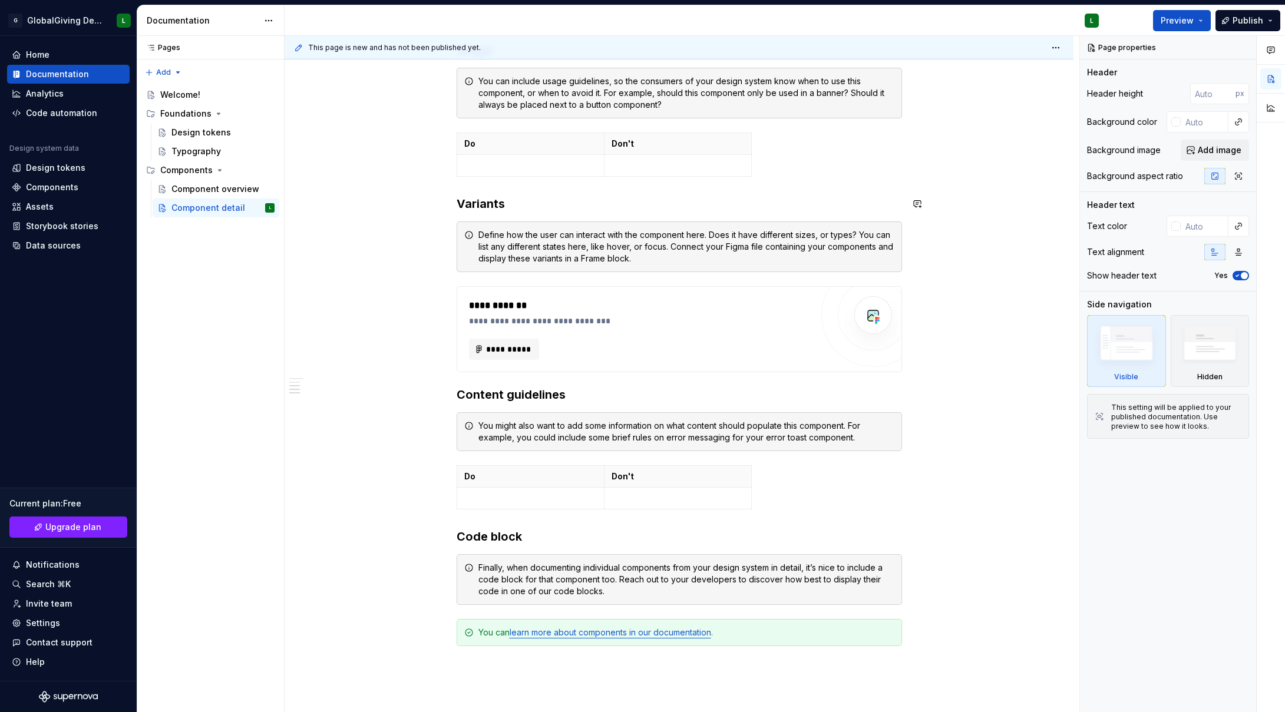
scroll to position [564, 0]
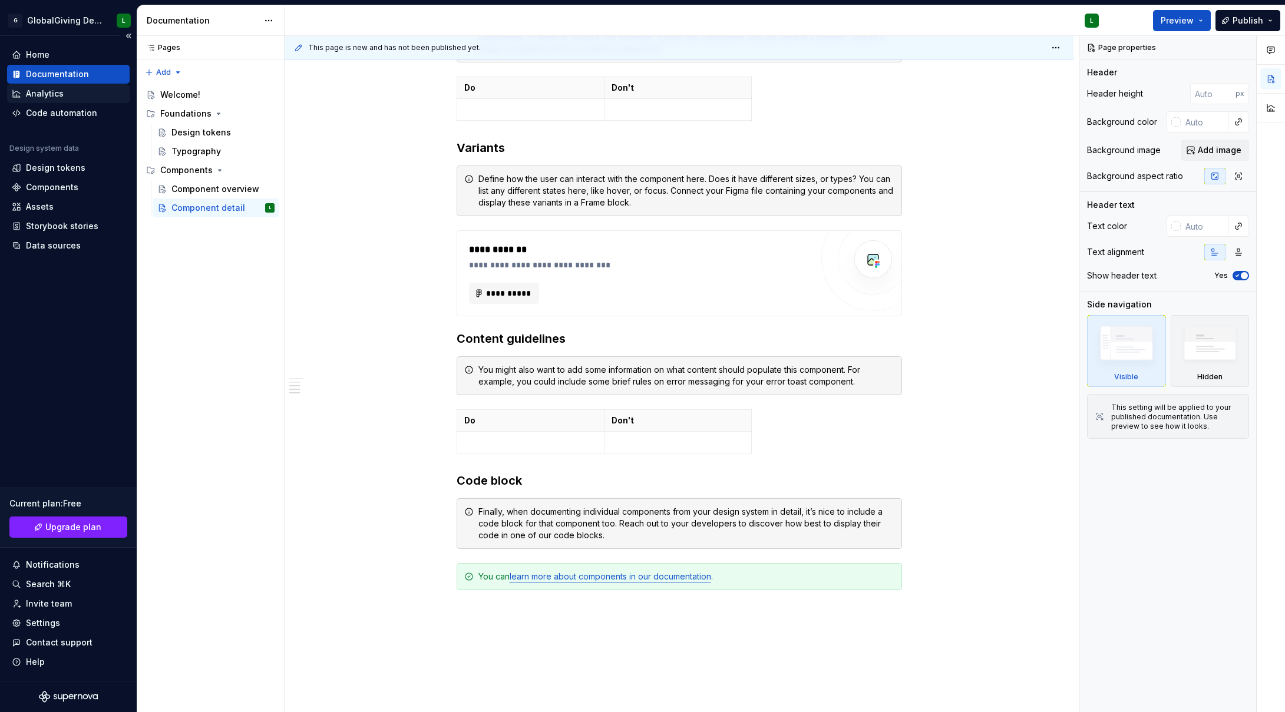
click at [60, 97] on div "Analytics" at bounding box center [45, 94] width 38 height 12
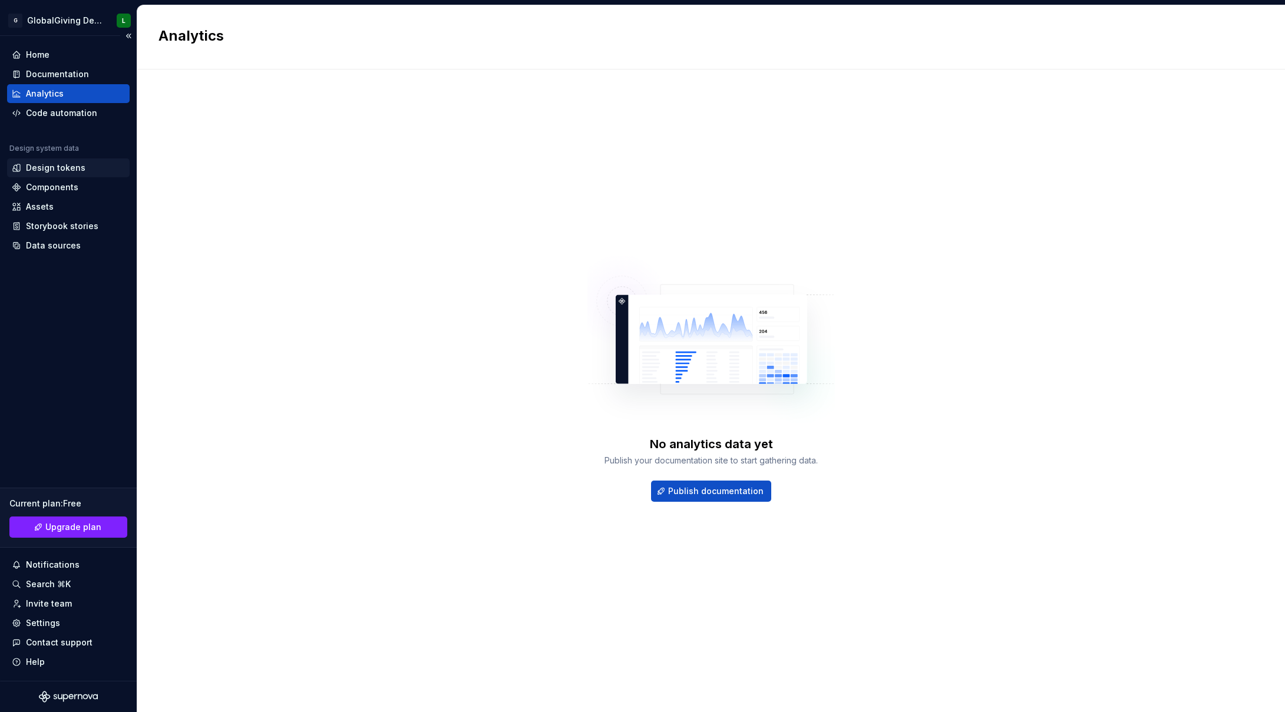
click at [64, 170] on div "Design tokens" at bounding box center [55, 168] width 59 height 12
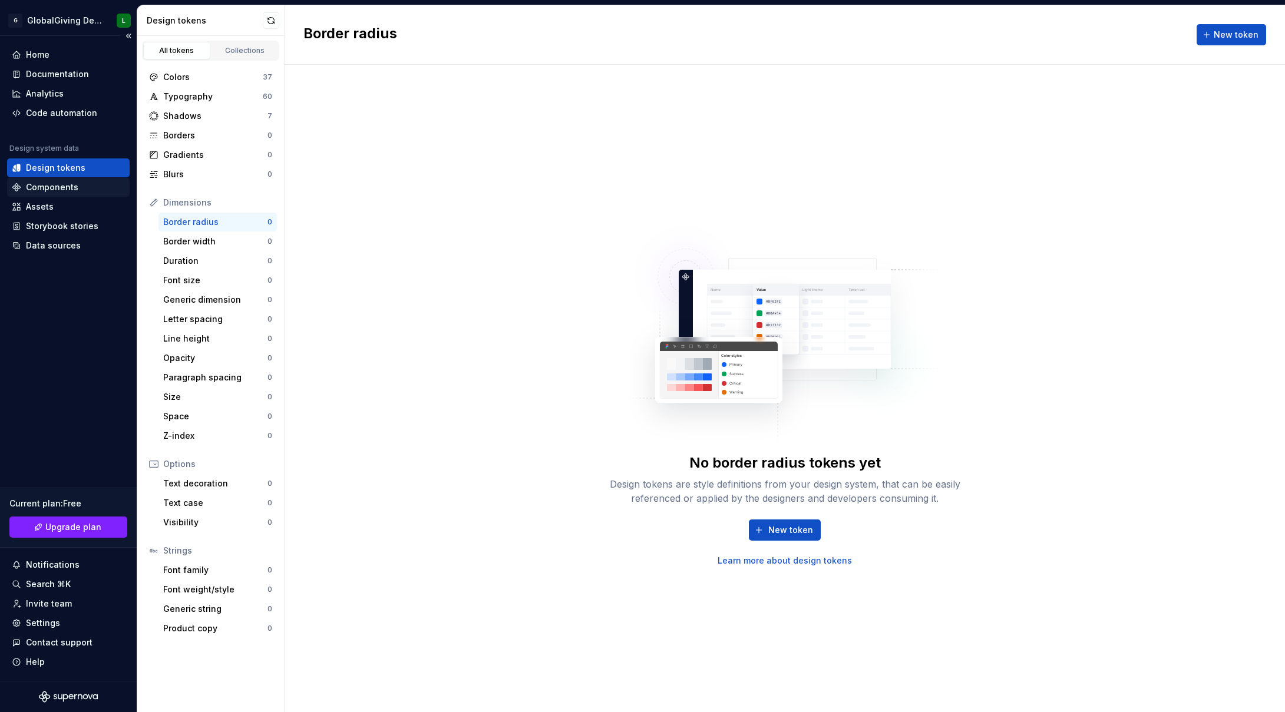
click at [58, 187] on div "Components" at bounding box center [52, 187] width 52 height 12
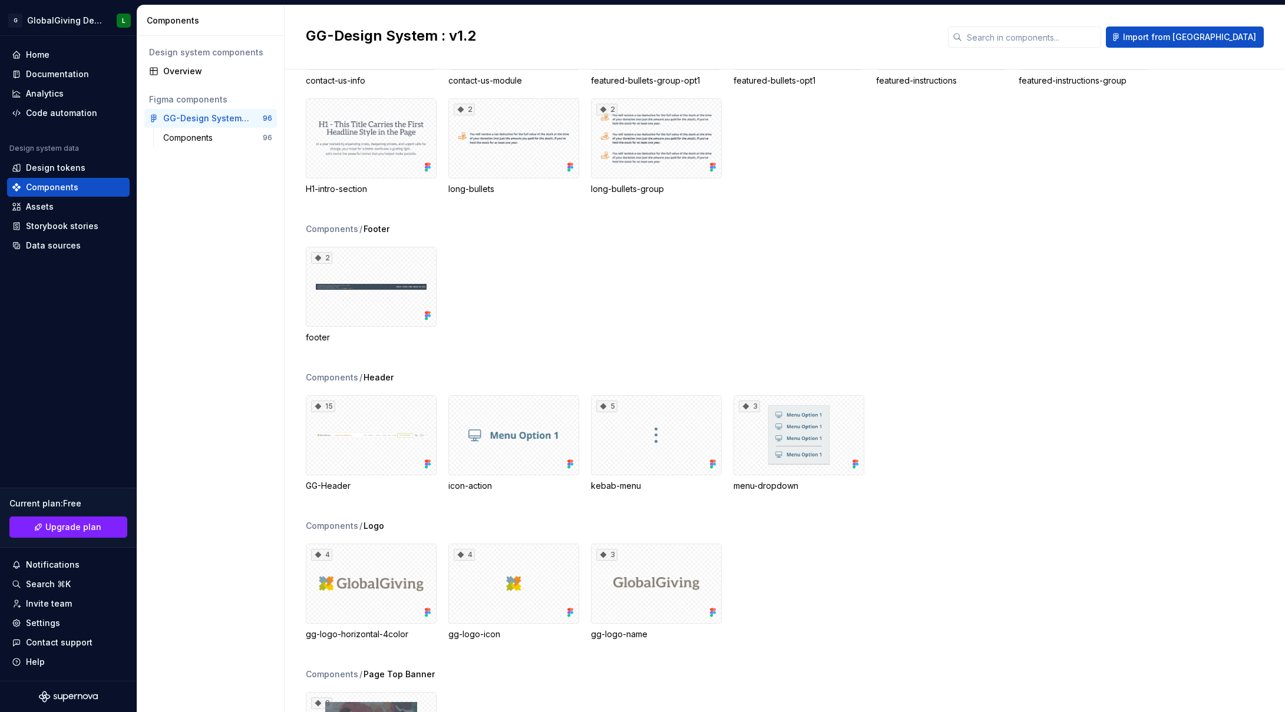
scroll to position [1775, 0]
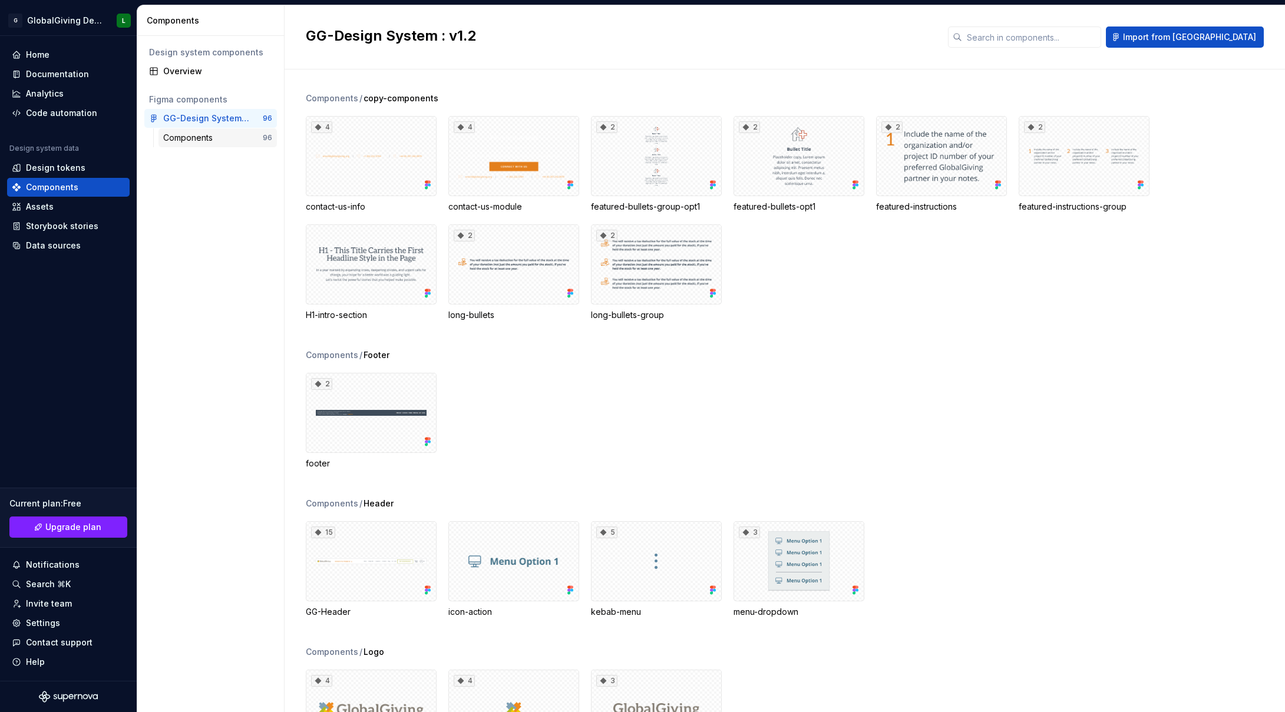
click at [173, 134] on div "Components" at bounding box center [190, 138] width 54 height 12
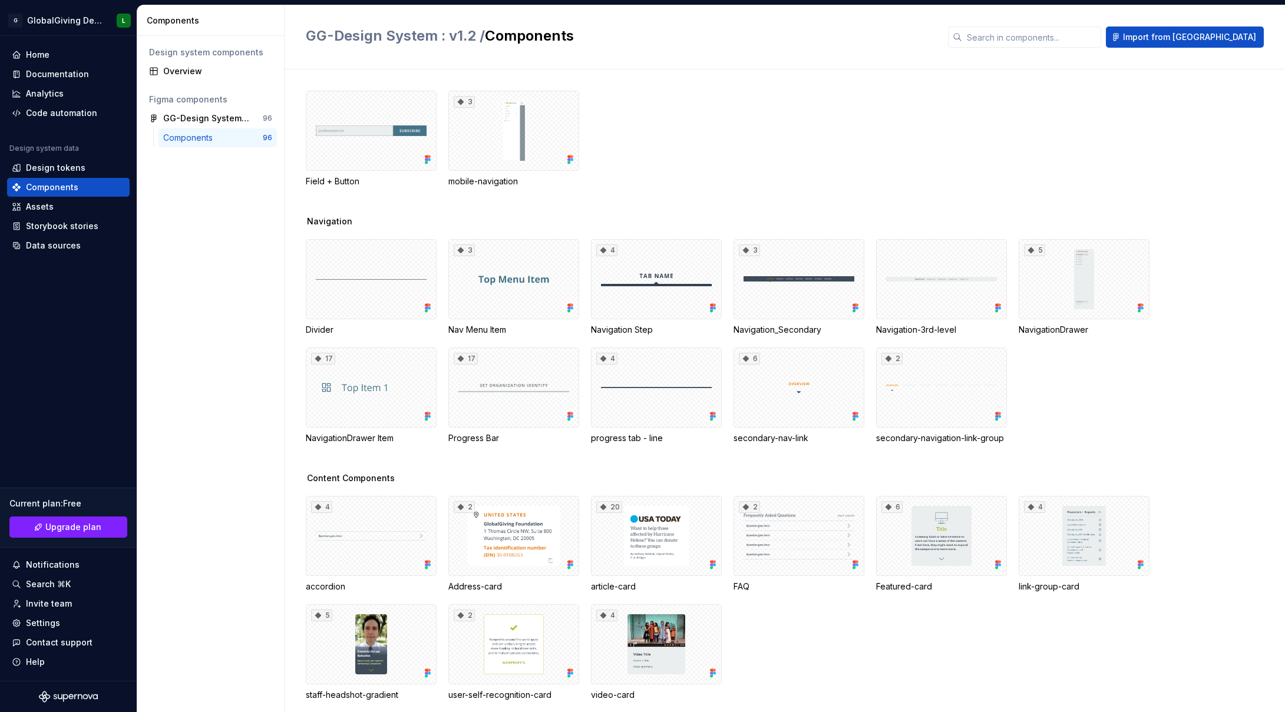
click at [153, 146] on div "Components 96" at bounding box center [210, 140] width 133 height 24
click at [178, 72] on div "Overview" at bounding box center [217, 71] width 109 height 12
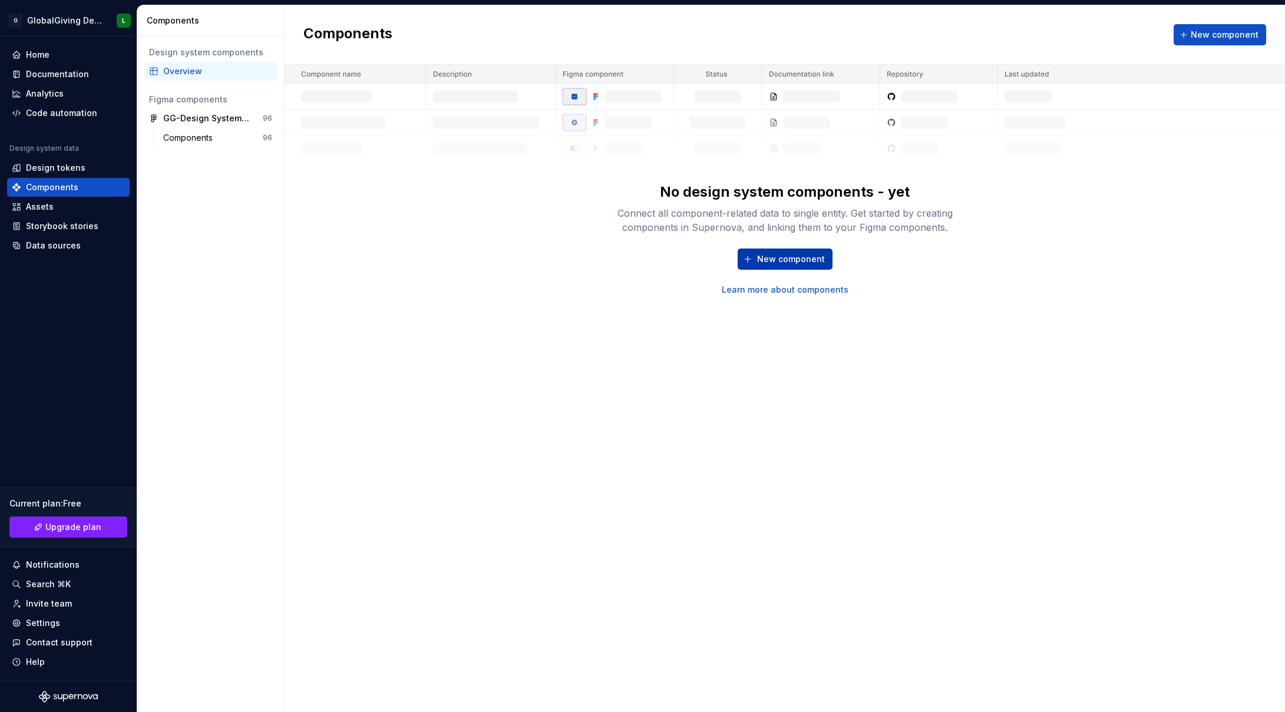
click at [793, 261] on span "New component" at bounding box center [791, 259] width 68 height 12
click at [39, 206] on div "Assets" at bounding box center [40, 207] width 28 height 12
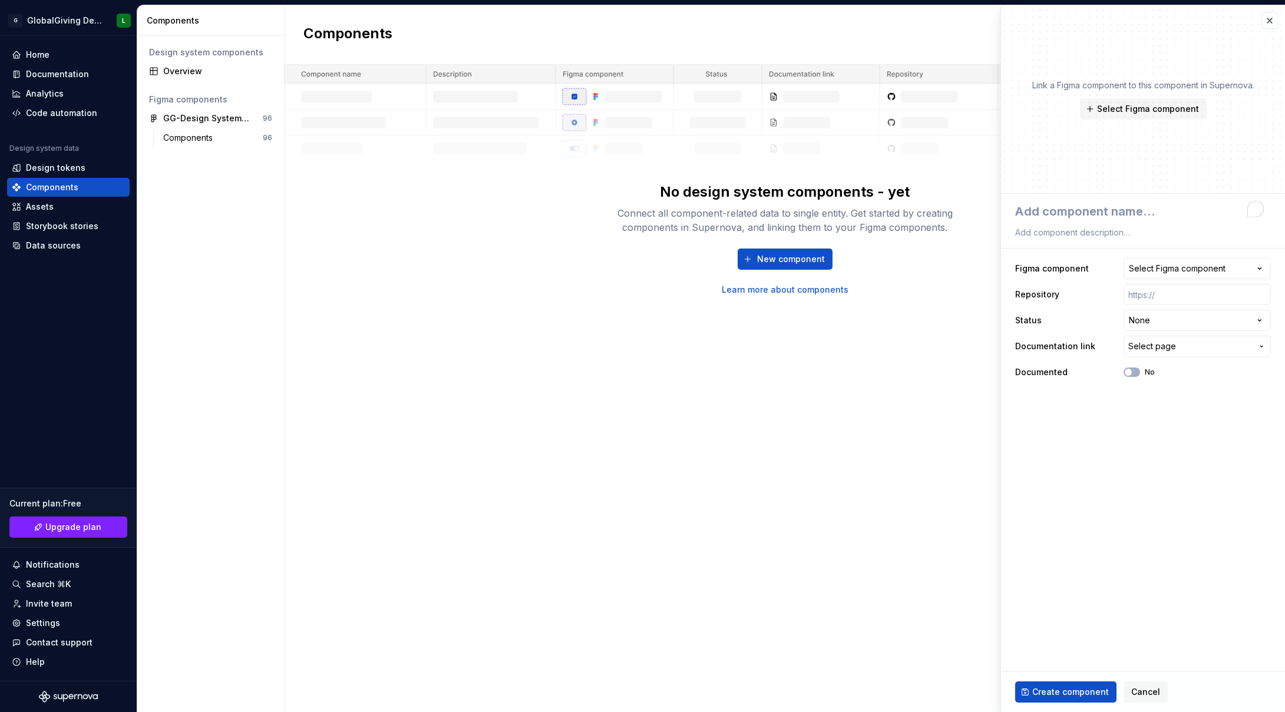
type textarea "*"
